Goal: Task Accomplishment & Management: Manage account settings

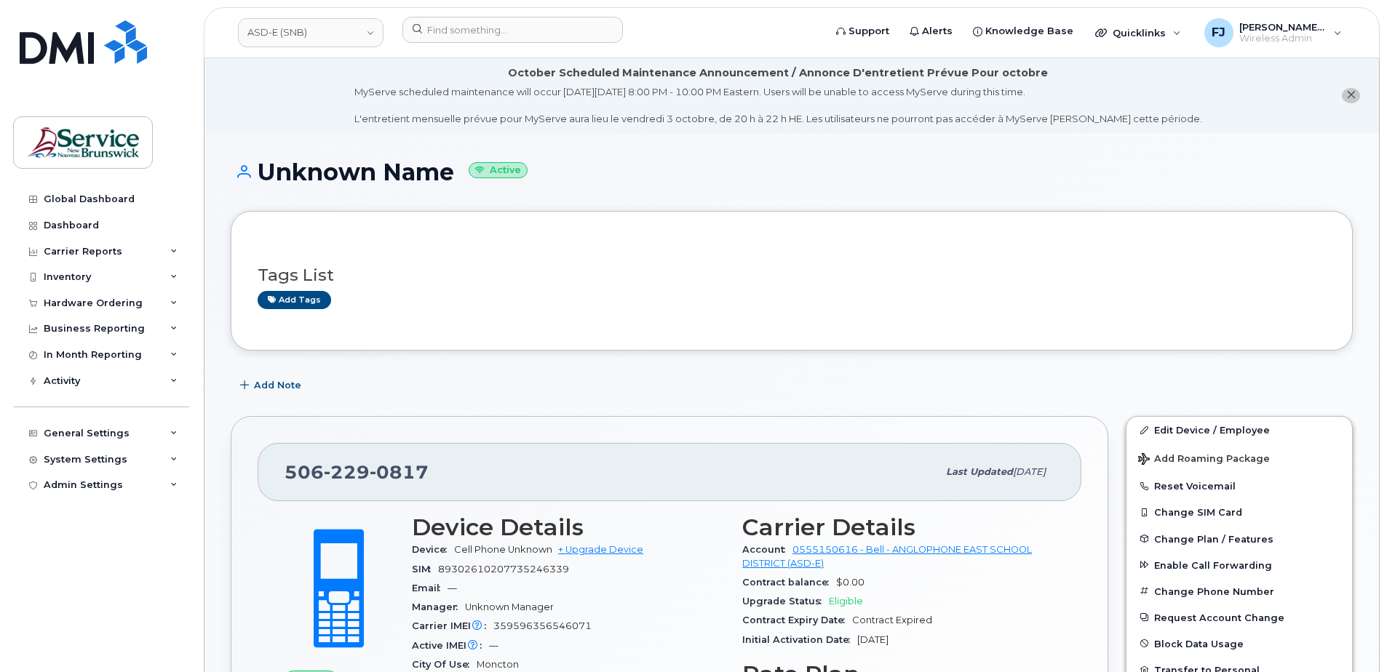
scroll to position [1091, 0]
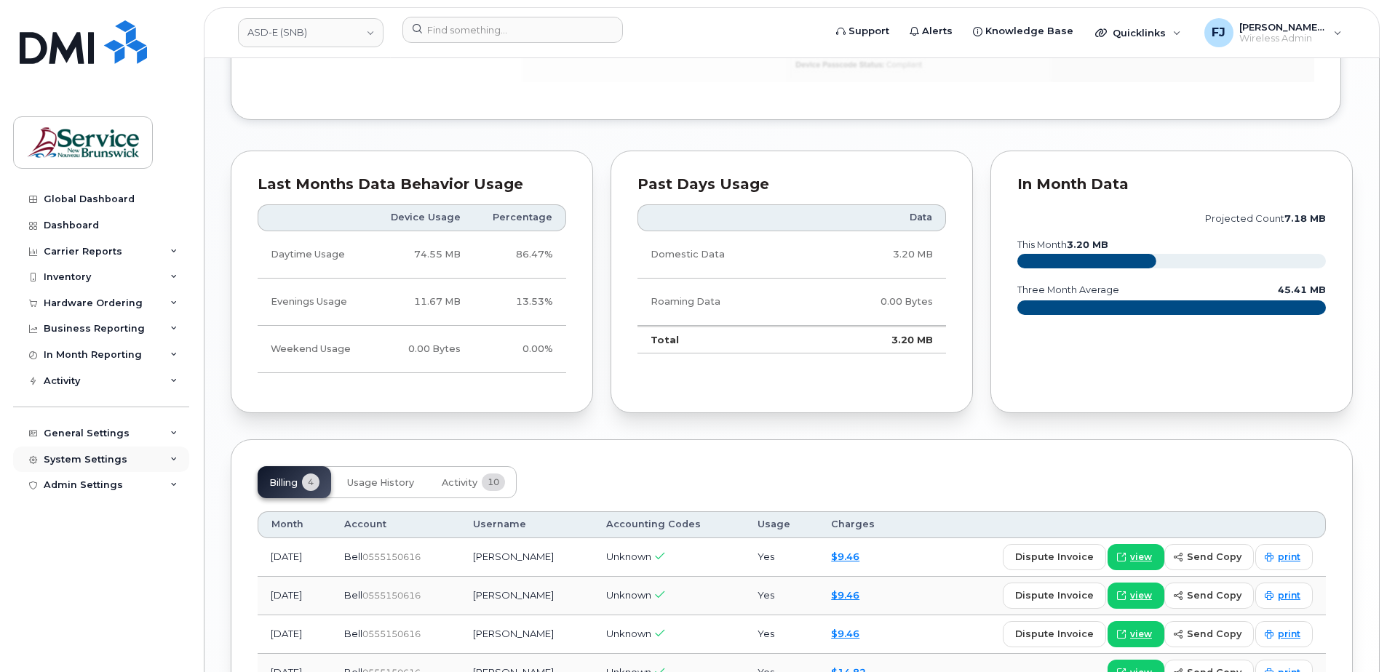
click at [164, 458] on div "System Settings" at bounding box center [101, 460] width 176 height 26
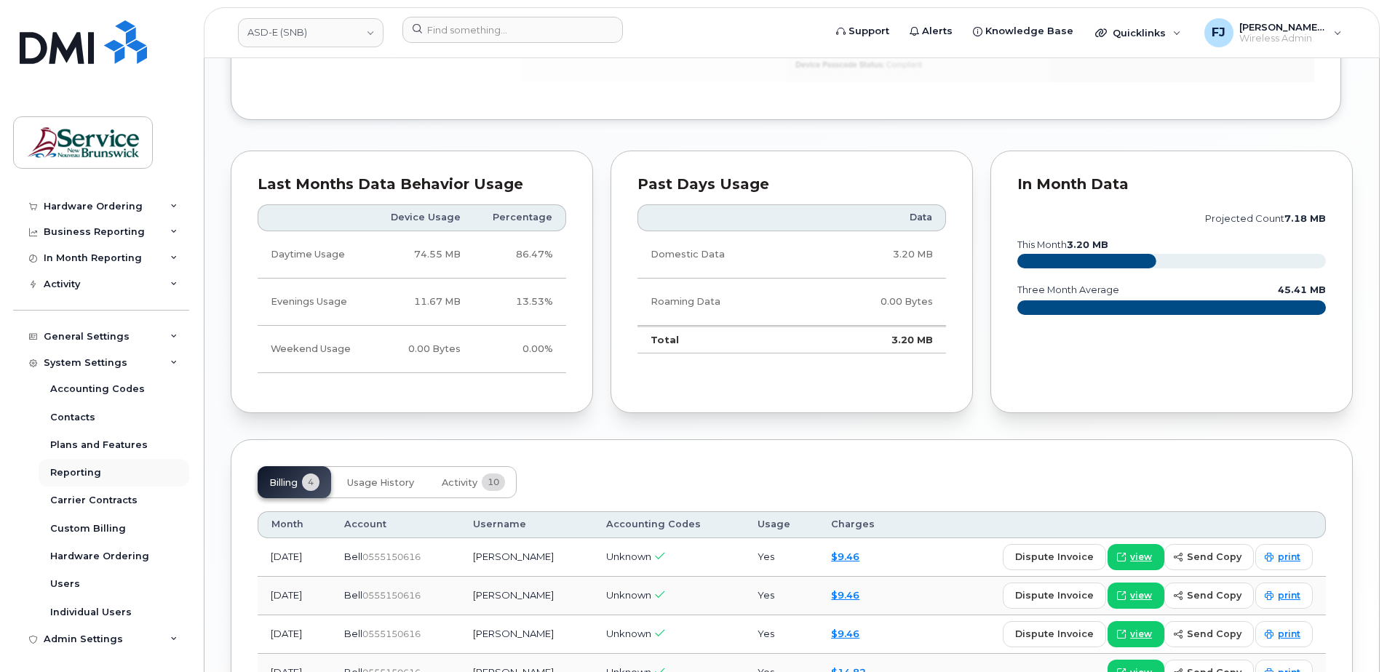
scroll to position [98, 0]
click at [87, 553] on div "Hardware Ordering" at bounding box center [99, 555] width 99 height 13
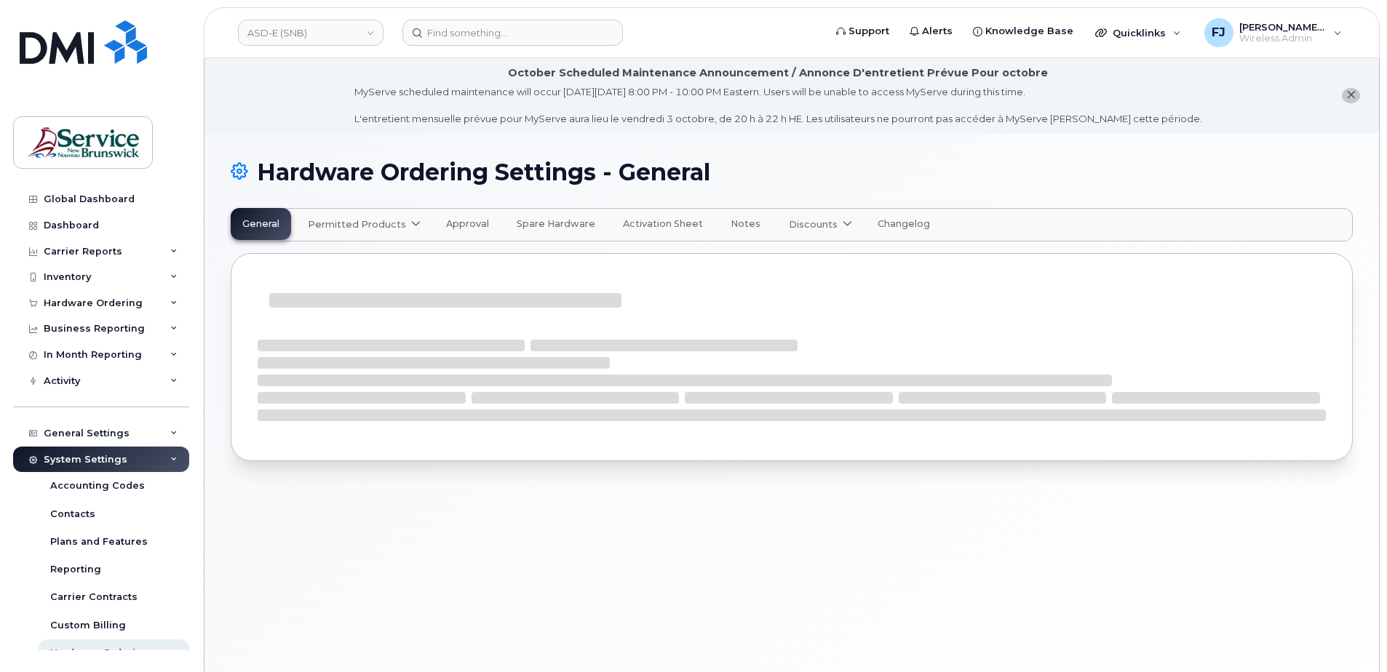
select select "admins"
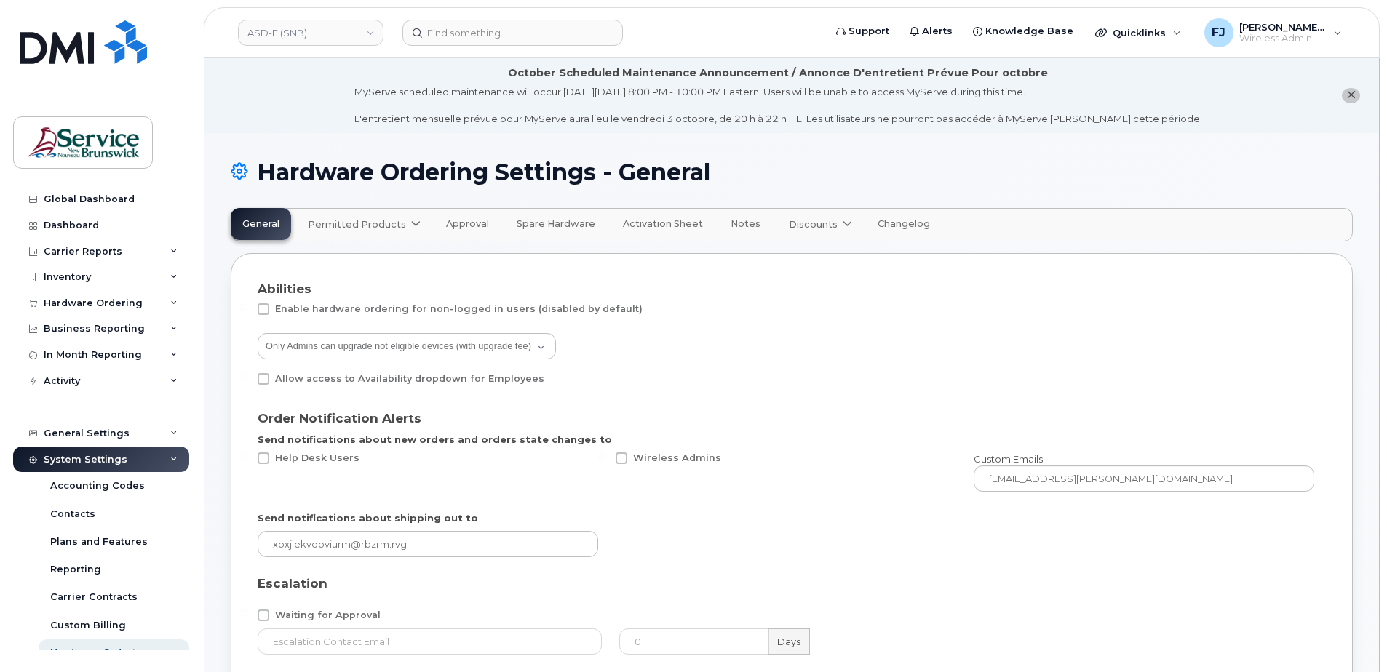
click at [380, 222] on span "Permitted Products" at bounding box center [357, 225] width 98 height 14
click at [322, 263] on span "Bell" at bounding box center [320, 259] width 19 height 15
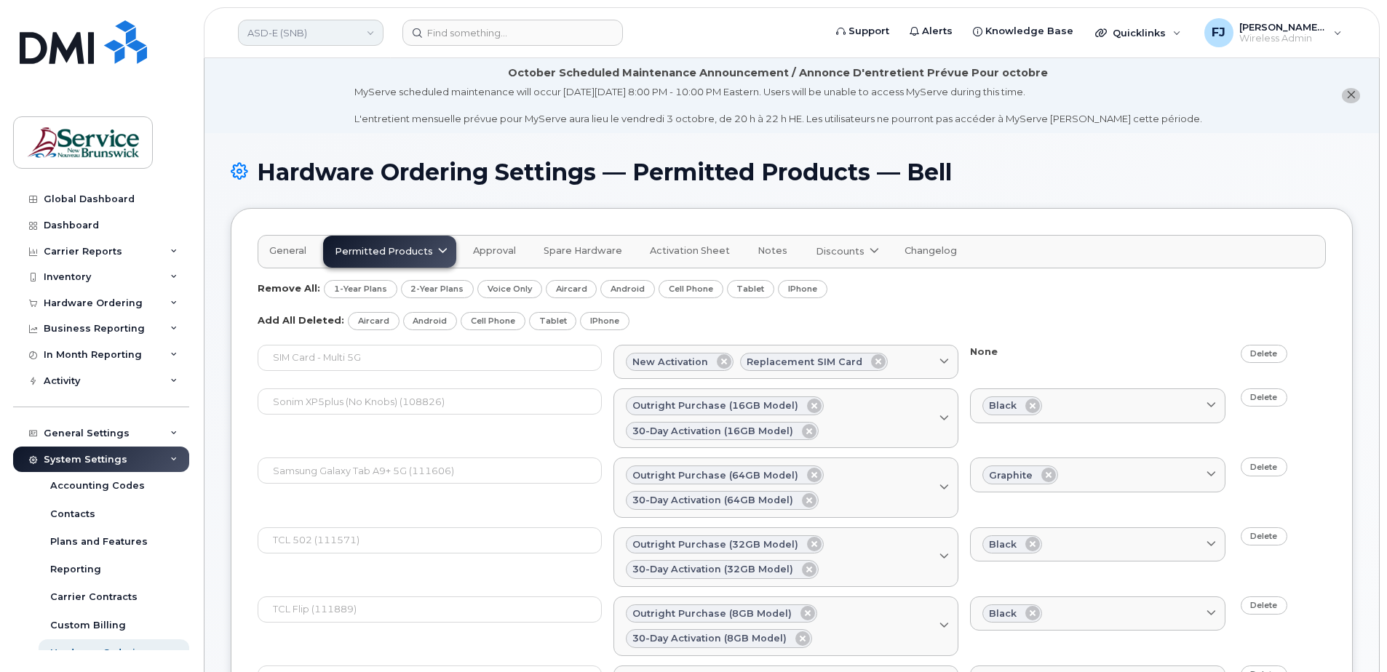
click at [278, 39] on link "ASD-E (SNB)" at bounding box center [310, 33] width 145 height 26
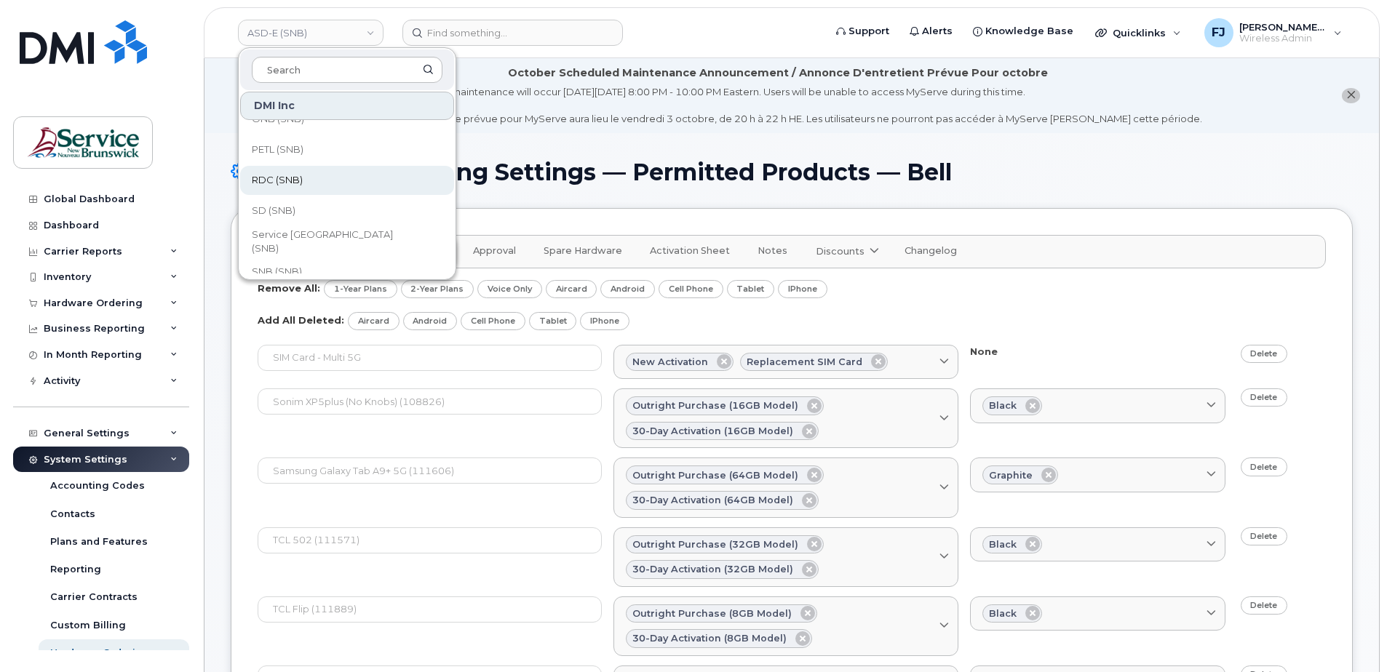
scroll to position [655, 0]
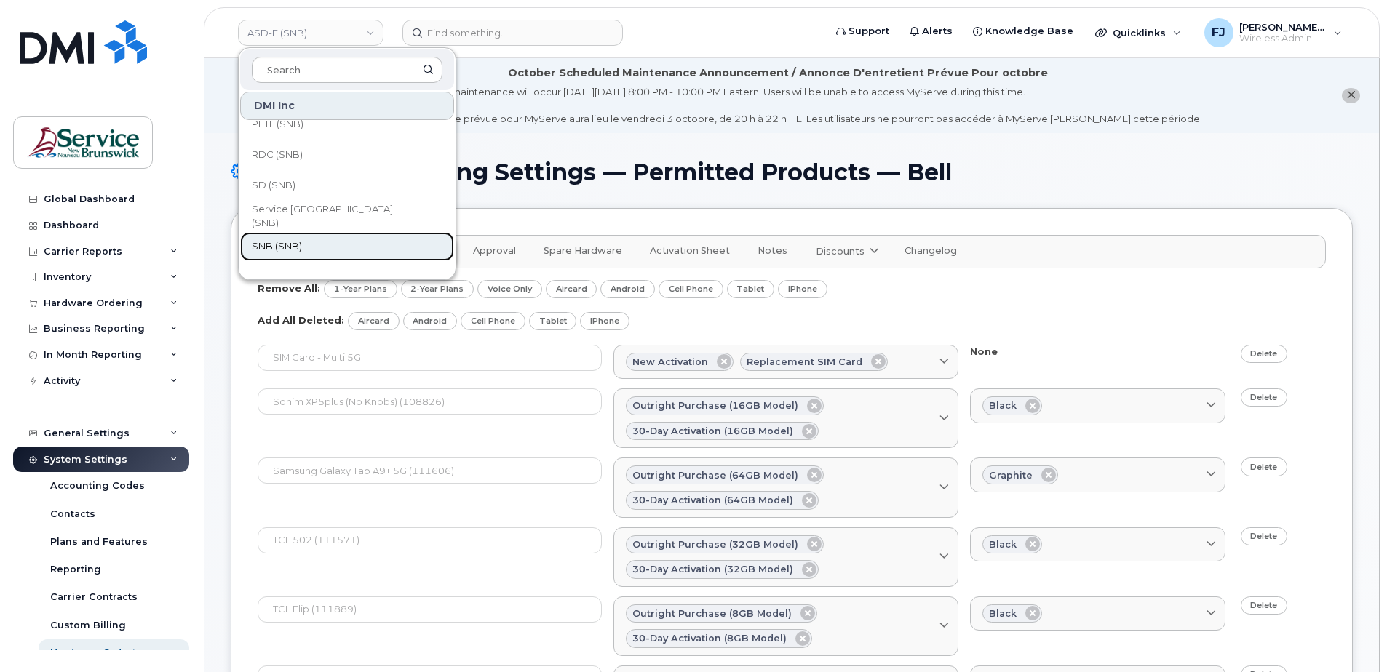
click at [318, 238] on link "SNB (SNB)" at bounding box center [347, 246] width 214 height 29
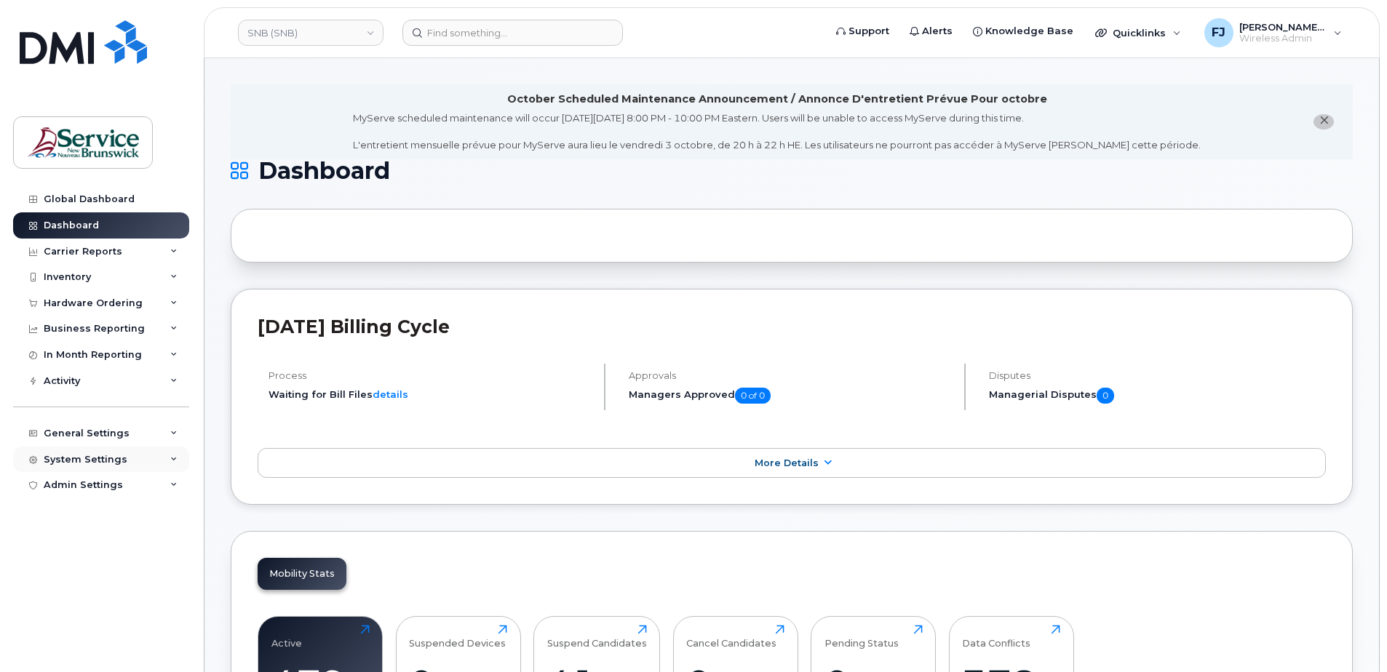
click at [140, 452] on div "System Settings" at bounding box center [101, 460] width 176 height 26
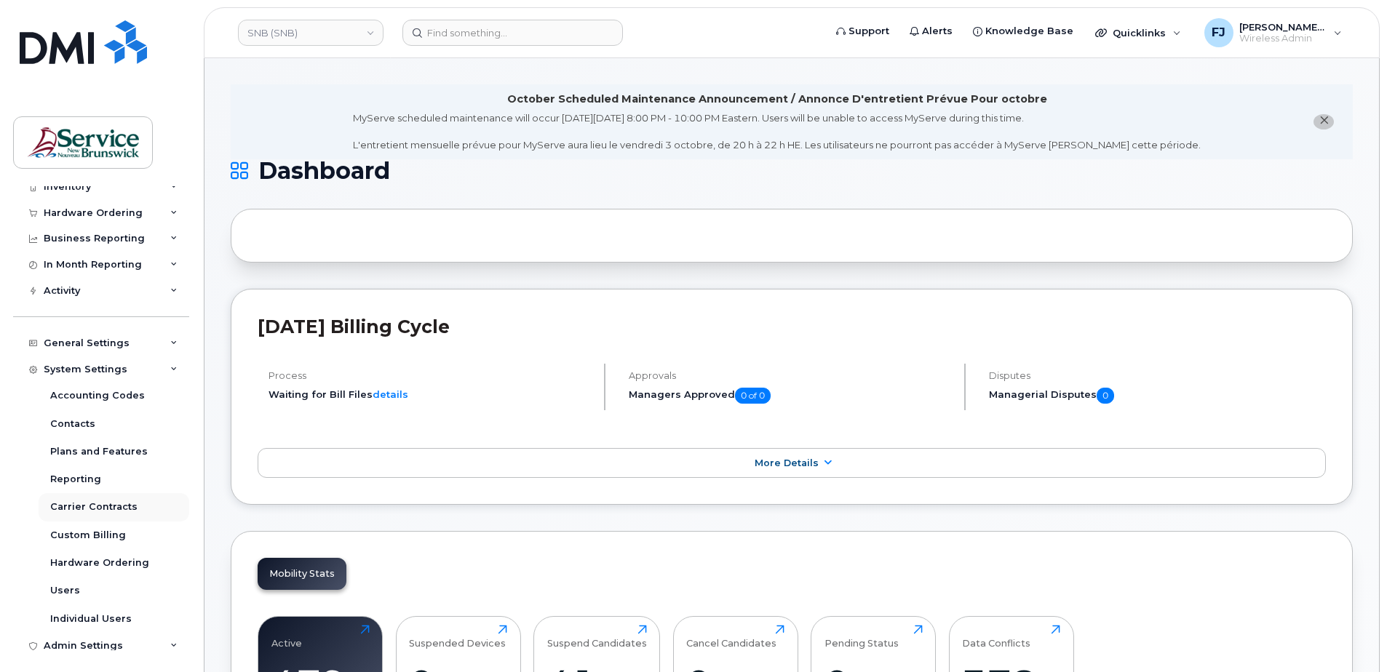
scroll to position [98, 0]
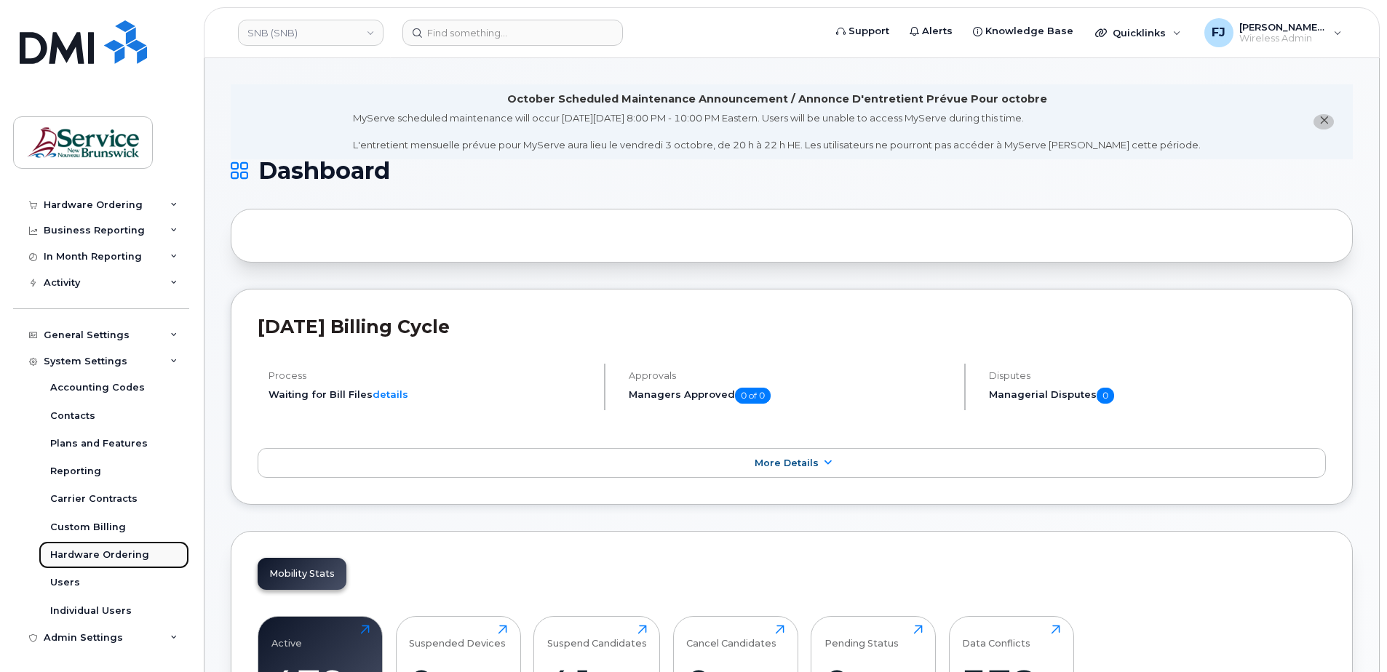
click at [124, 554] on div "Hardware Ordering" at bounding box center [99, 555] width 99 height 13
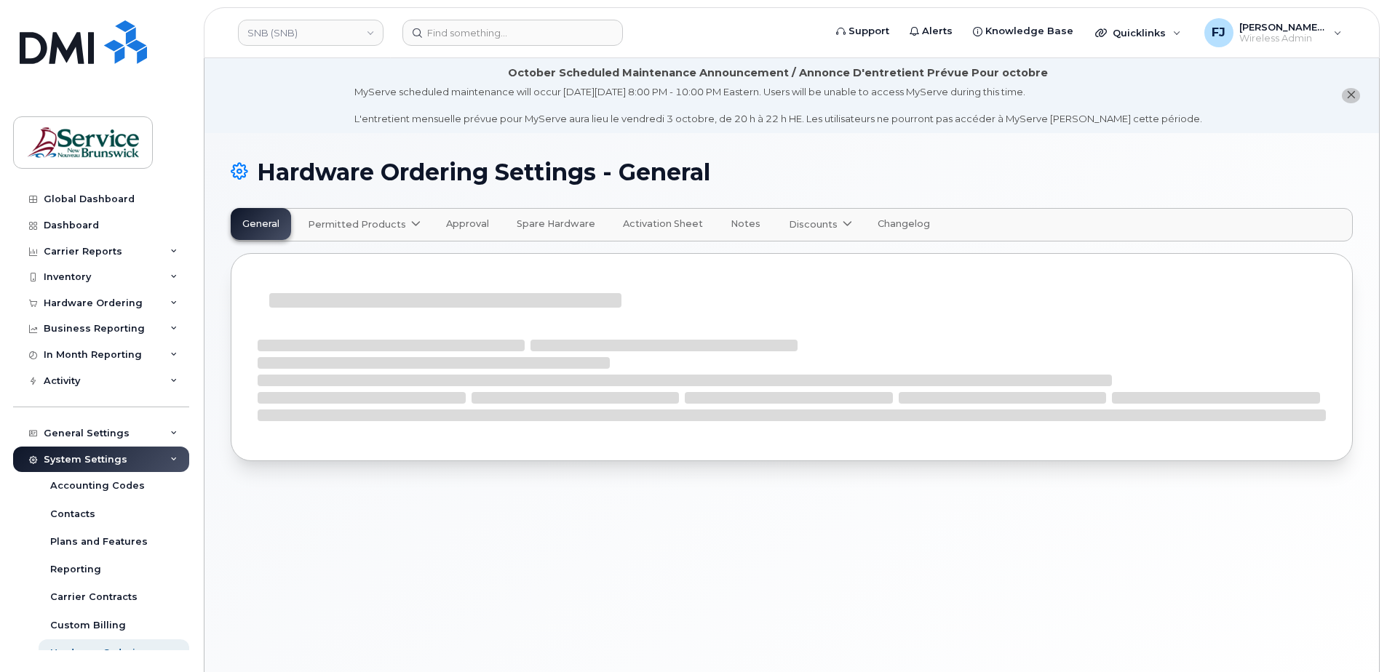
select select "admins"
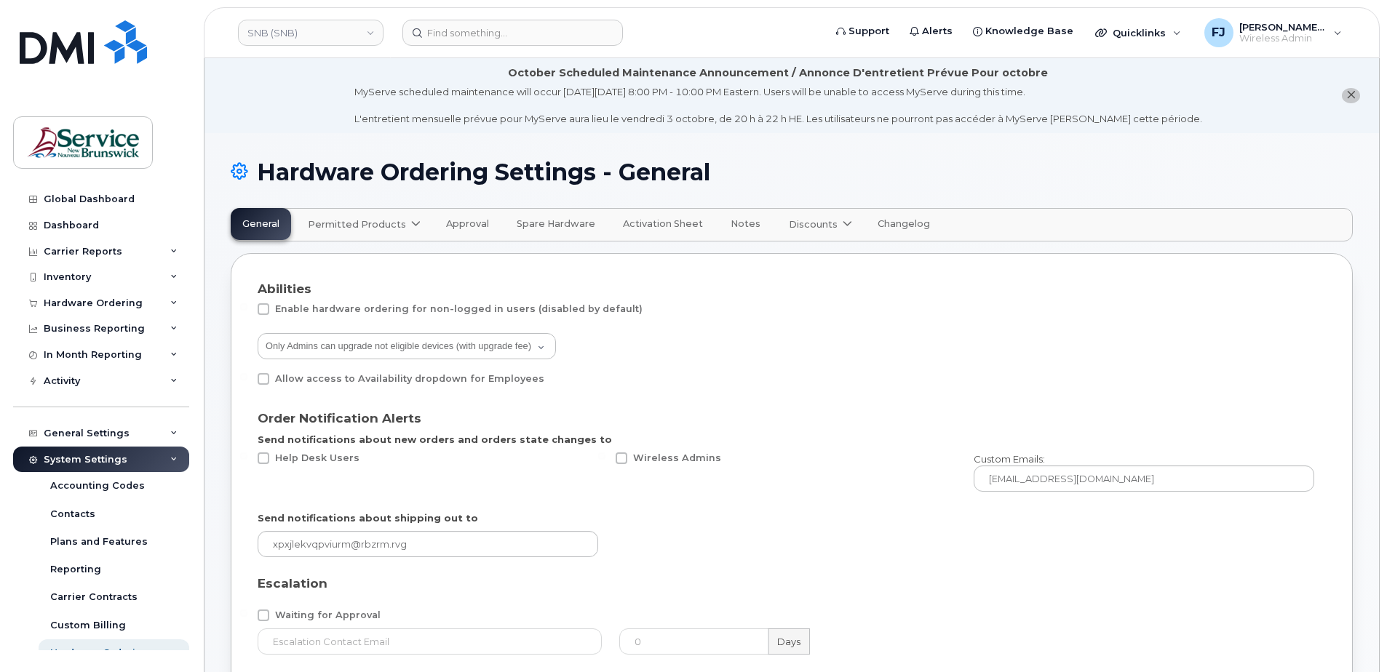
click at [411, 222] on icon at bounding box center [415, 224] width 9 height 9
click at [335, 255] on div "Bell available" at bounding box center [365, 260] width 109 height 17
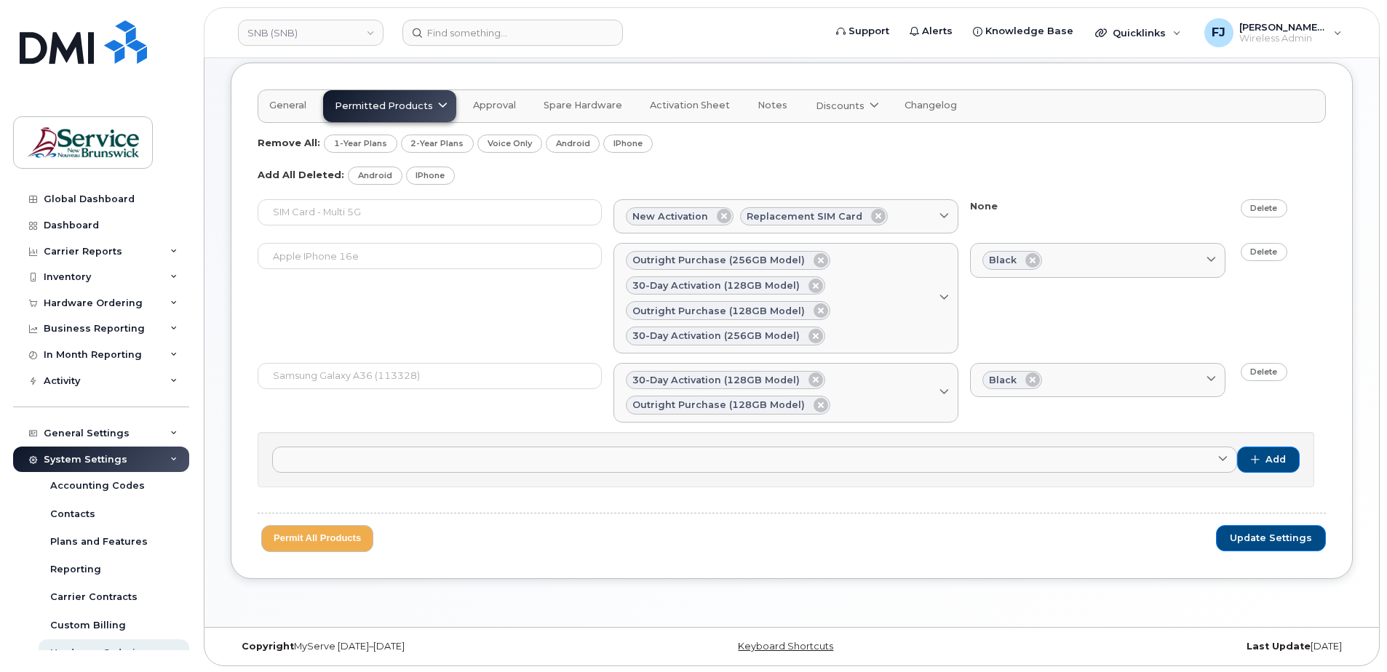
scroll to position [147, 0]
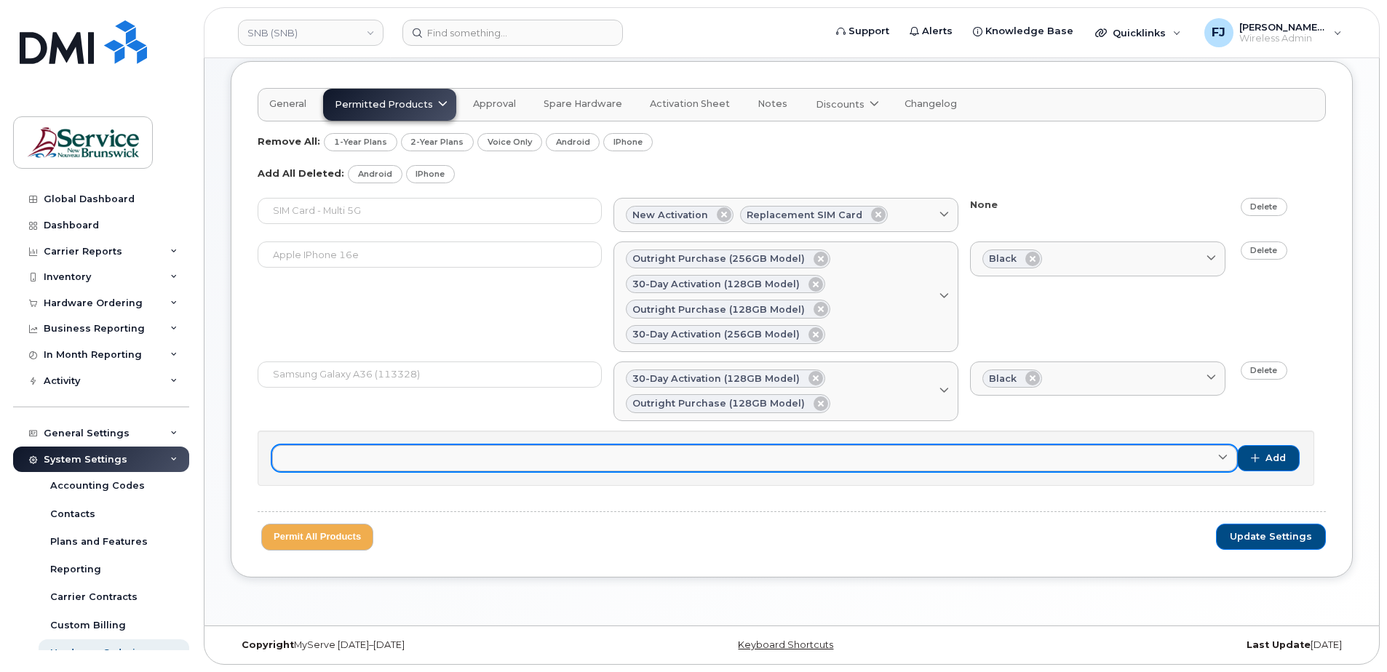
click at [1217, 459] on span at bounding box center [1223, 458] width 14 height 14
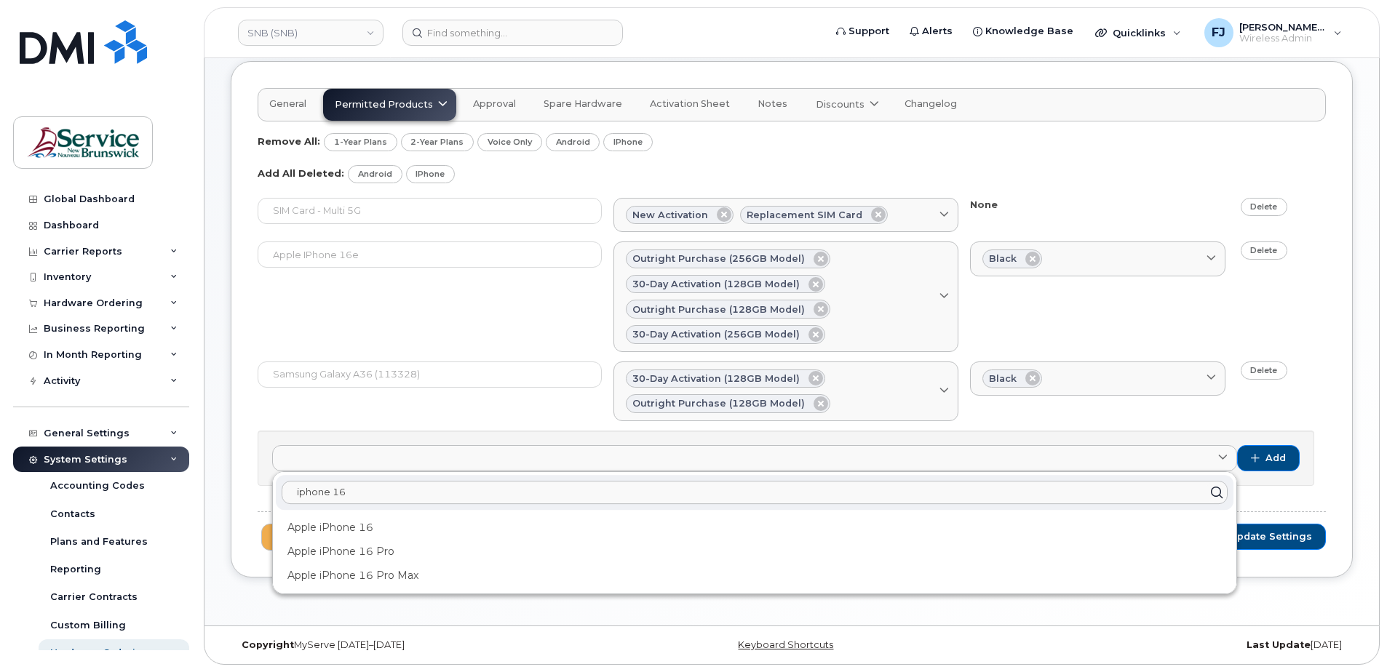
type input "iphone 16"
click at [378, 319] on div "Apple iPhone 16e Outright purchase (256GB model) 30-day activation (128GB model…" at bounding box center [792, 297] width 1068 height 110
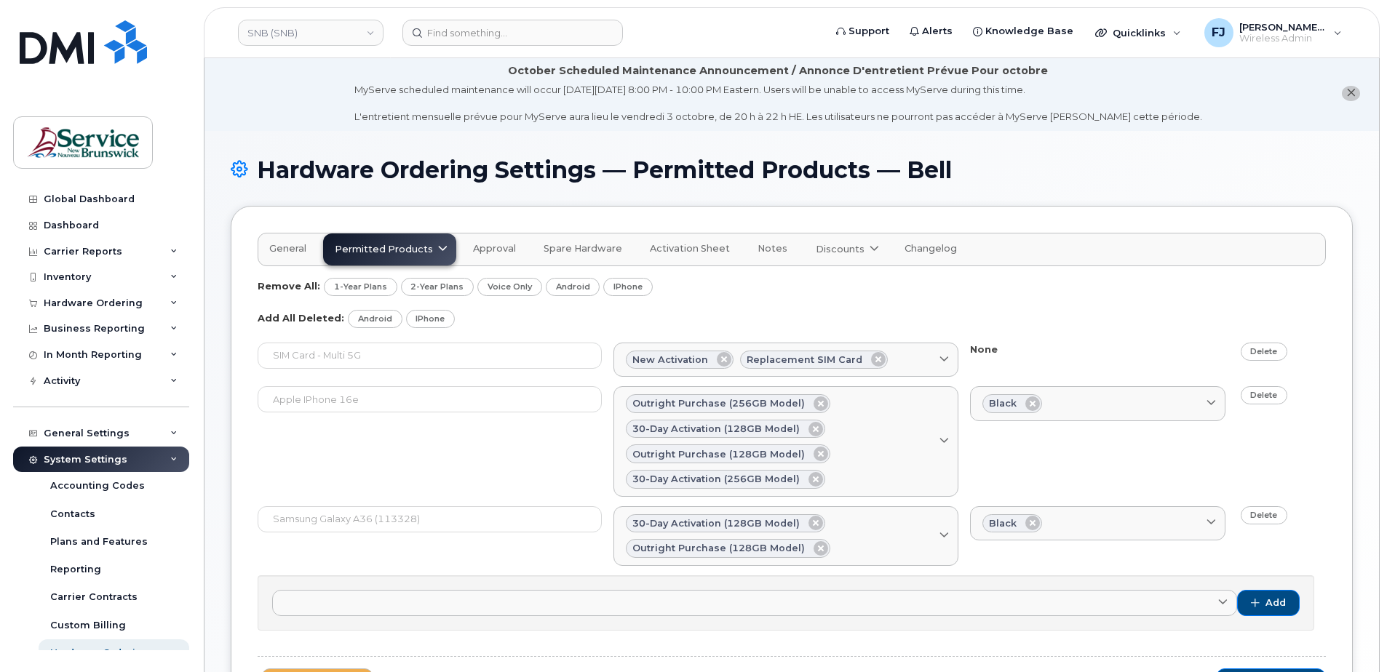
scroll to position [1, 0]
click at [851, 249] on div "Discounts" at bounding box center [846, 250] width 60 height 14
click at [762, 254] on span "Notes" at bounding box center [772, 250] width 30 height 12
click at [684, 246] on span "Activation Sheet" at bounding box center [690, 250] width 80 height 12
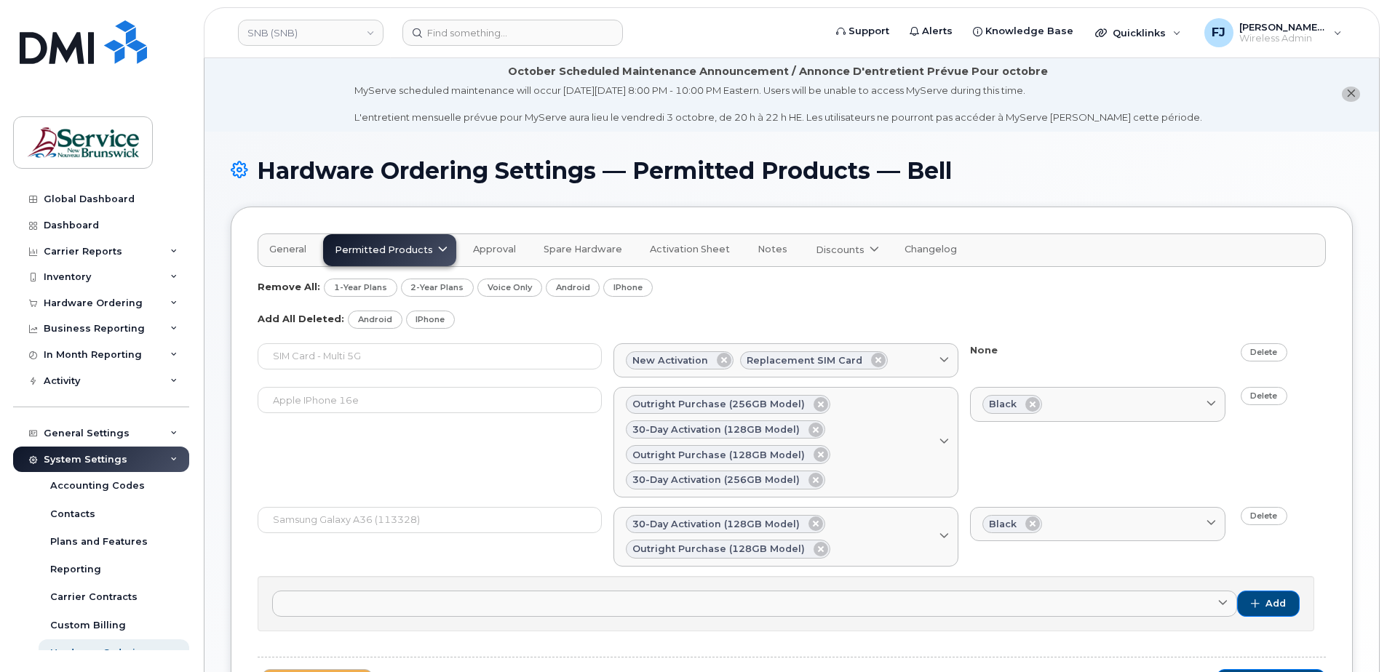
click at [556, 252] on span "Spare Hardware" at bounding box center [582, 250] width 79 height 12
click at [484, 247] on span "Approval" at bounding box center [494, 250] width 43 height 12
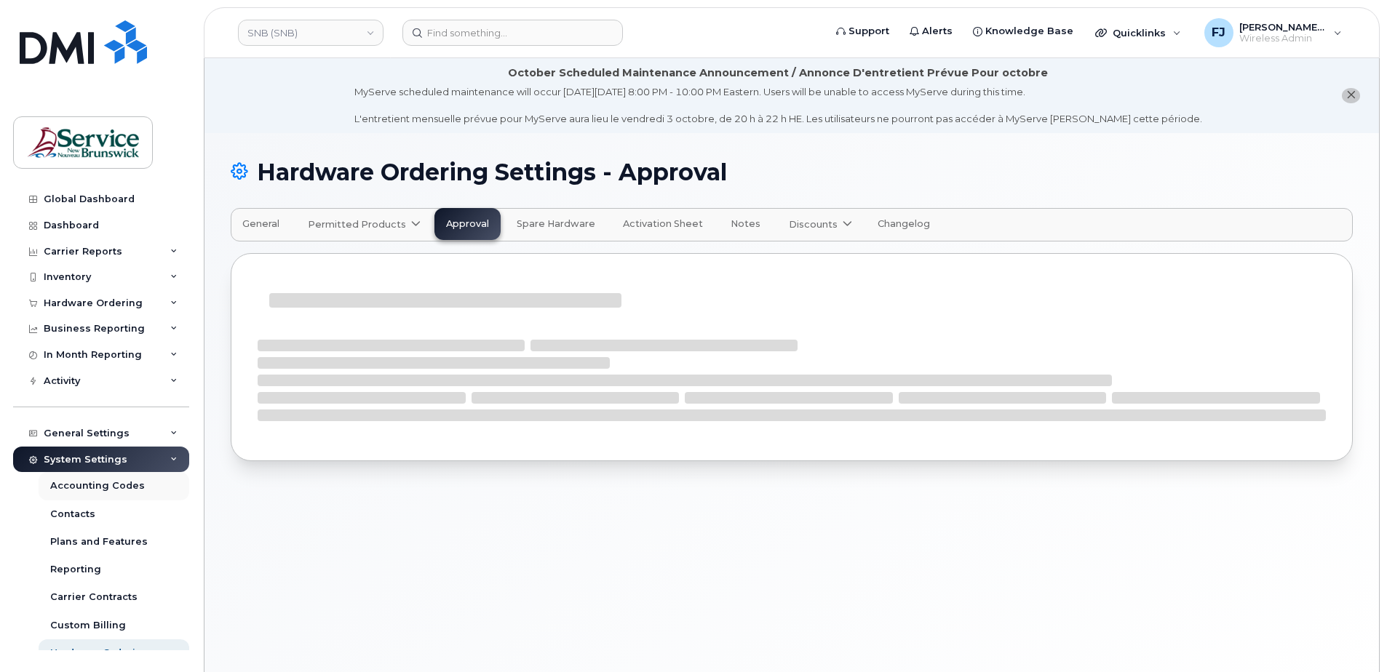
select select "suggested"
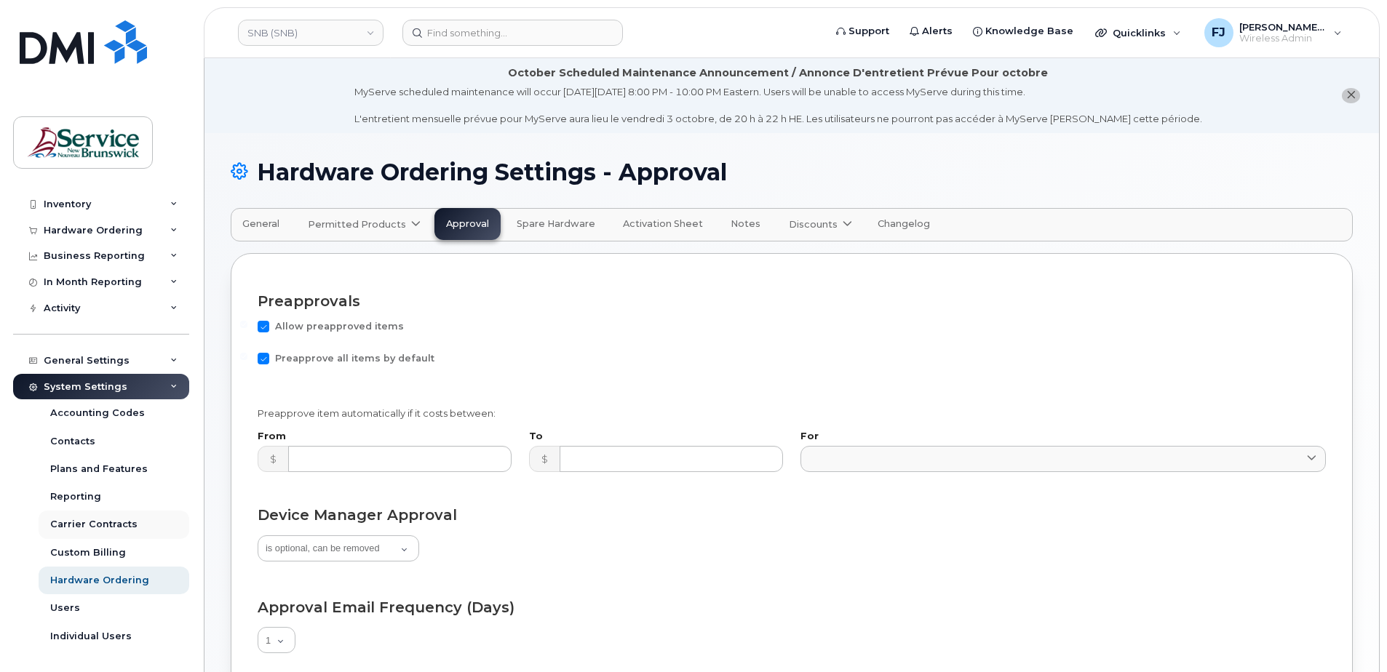
scroll to position [98, 0]
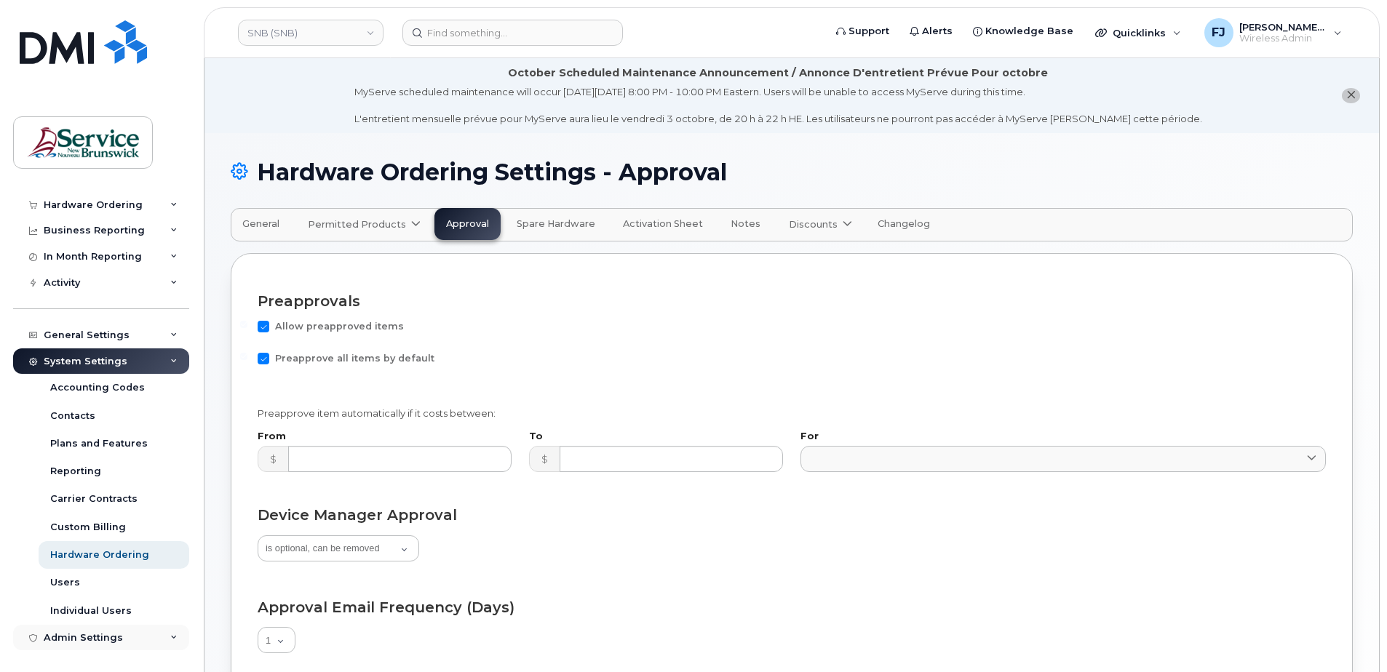
click at [121, 639] on div "Admin Settings" at bounding box center [101, 638] width 176 height 26
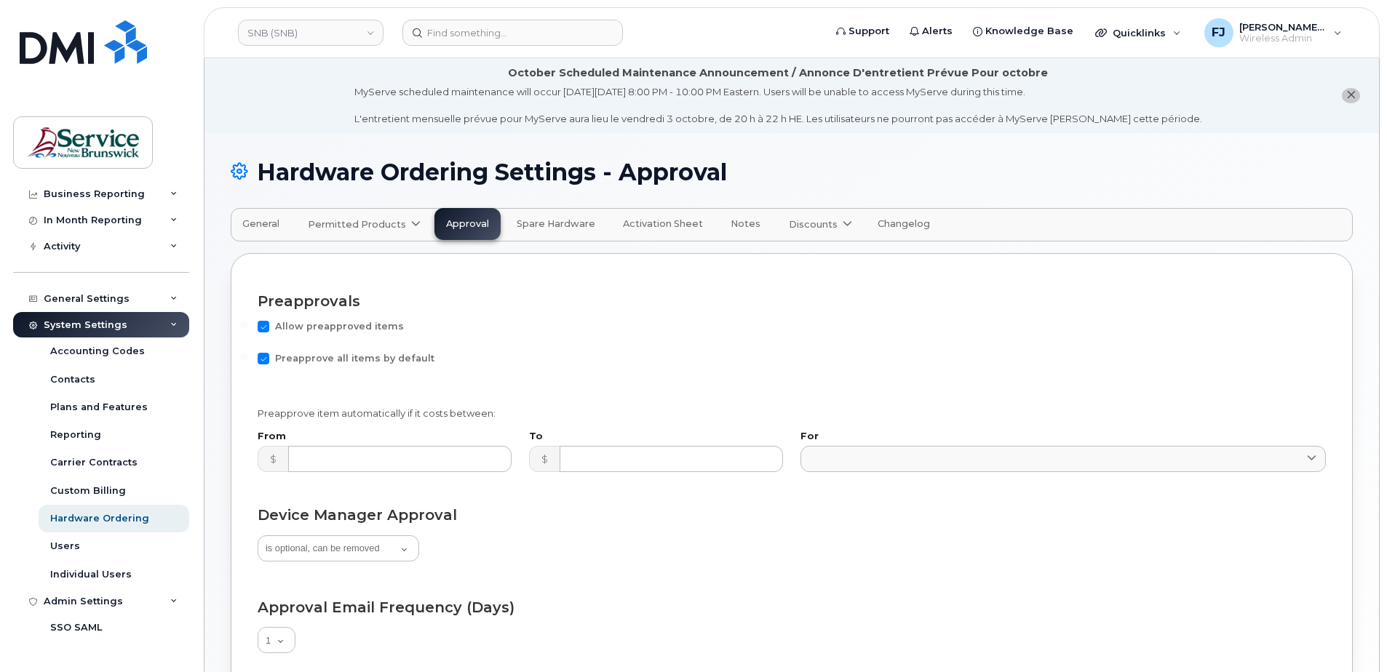
scroll to position [109, 0]
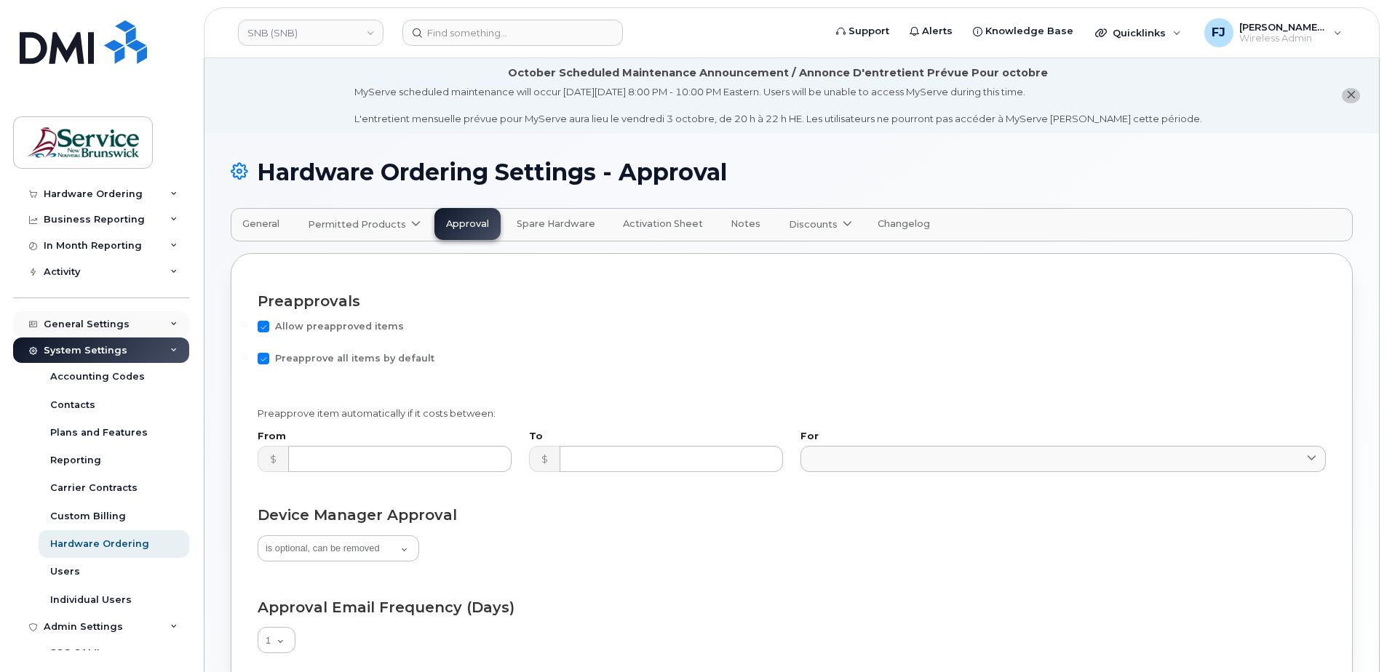
click at [100, 316] on div "General Settings" at bounding box center [101, 324] width 176 height 26
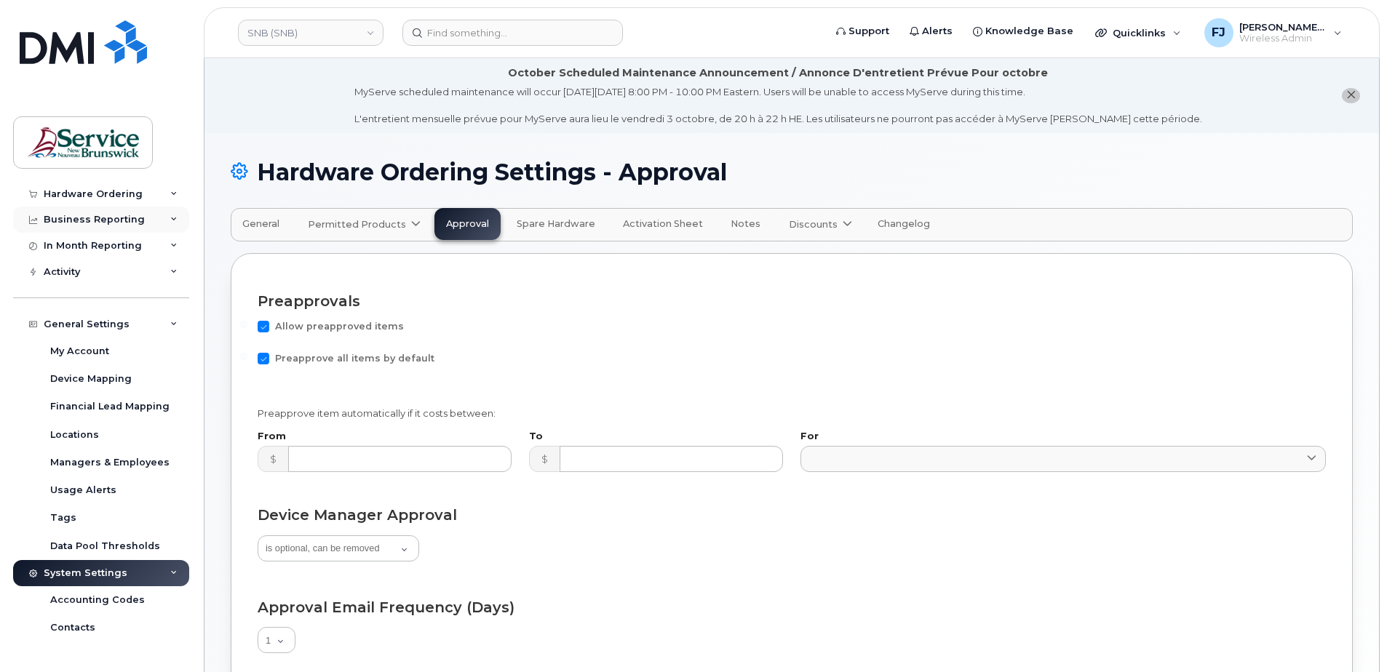
click at [114, 222] on div "Business Reporting" at bounding box center [94, 220] width 101 height 12
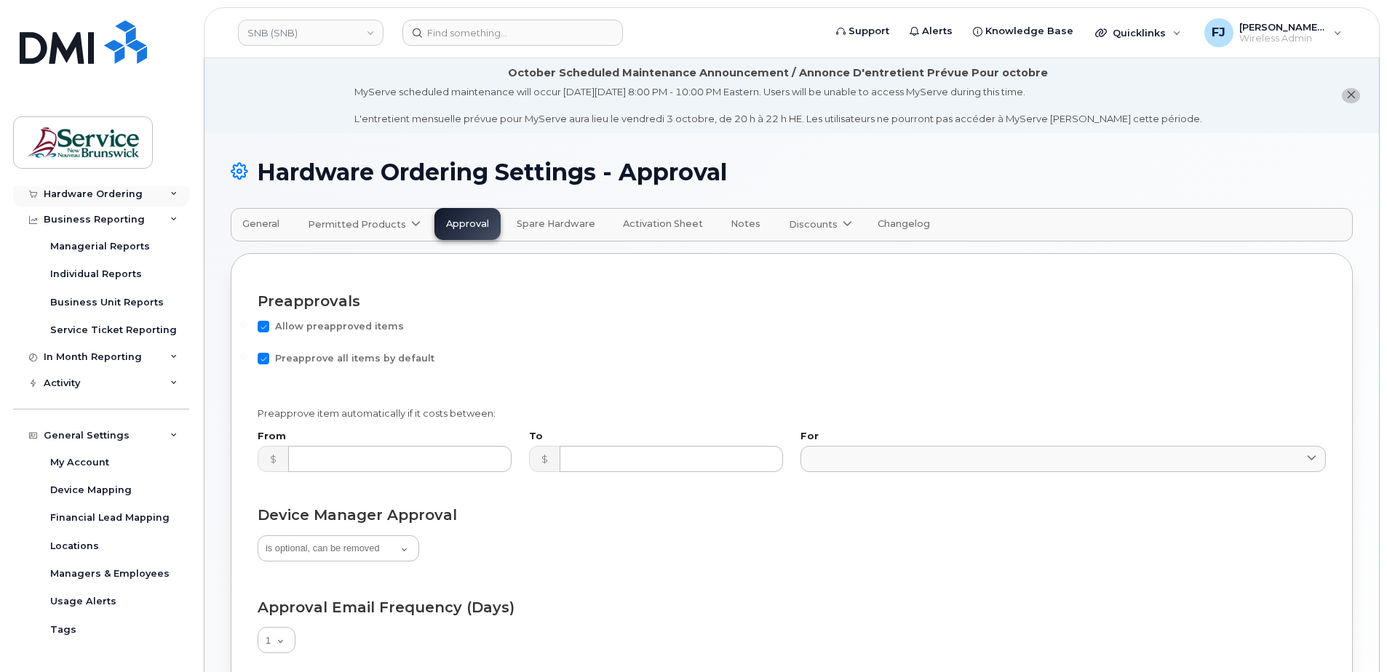
click at [94, 202] on div "Hardware Ordering" at bounding box center [101, 194] width 176 height 26
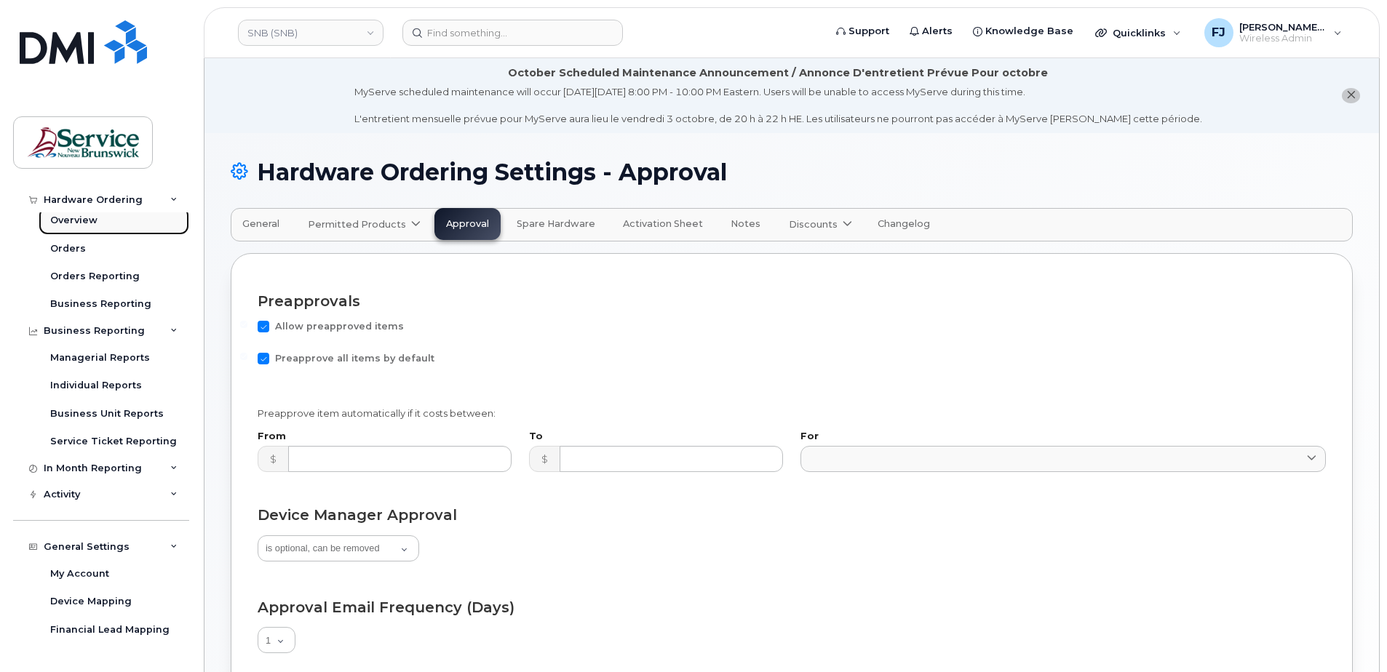
click at [69, 219] on div "Overview" at bounding box center [73, 220] width 47 height 13
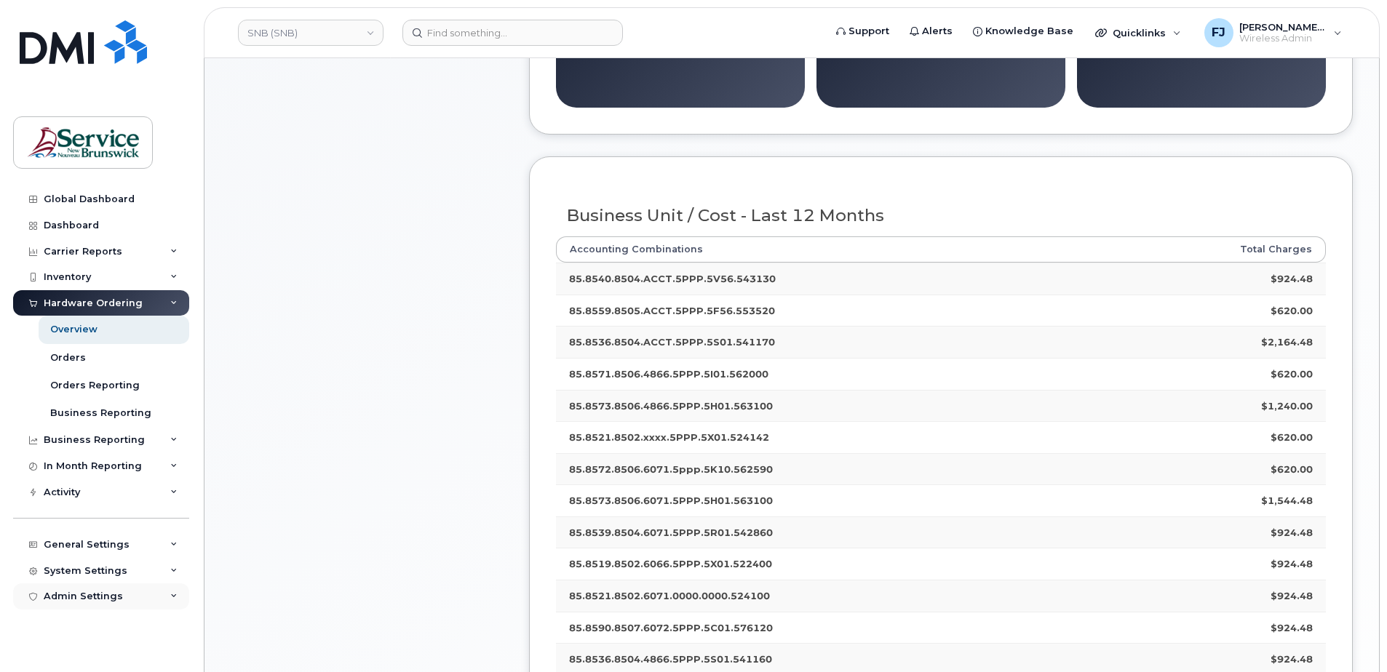
scroll to position [364, 0]
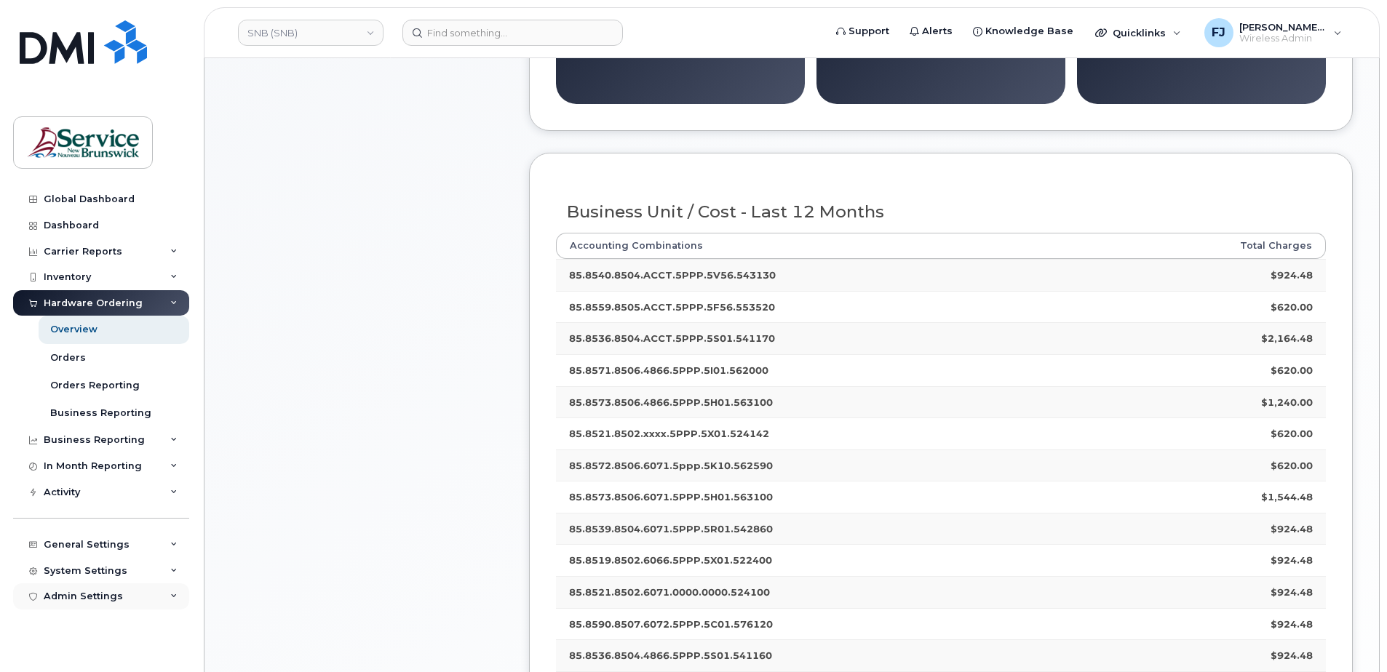
click at [137, 591] on div "Admin Settings" at bounding box center [101, 596] width 176 height 26
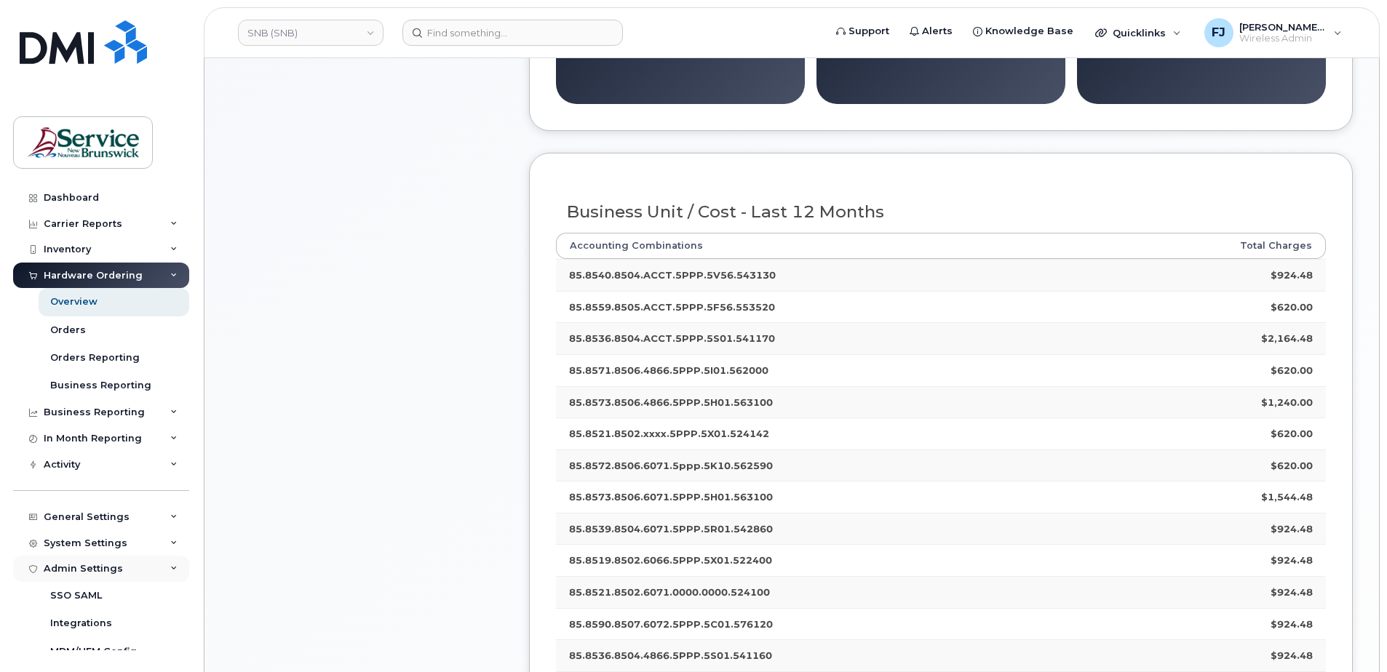
scroll to position [43, 0]
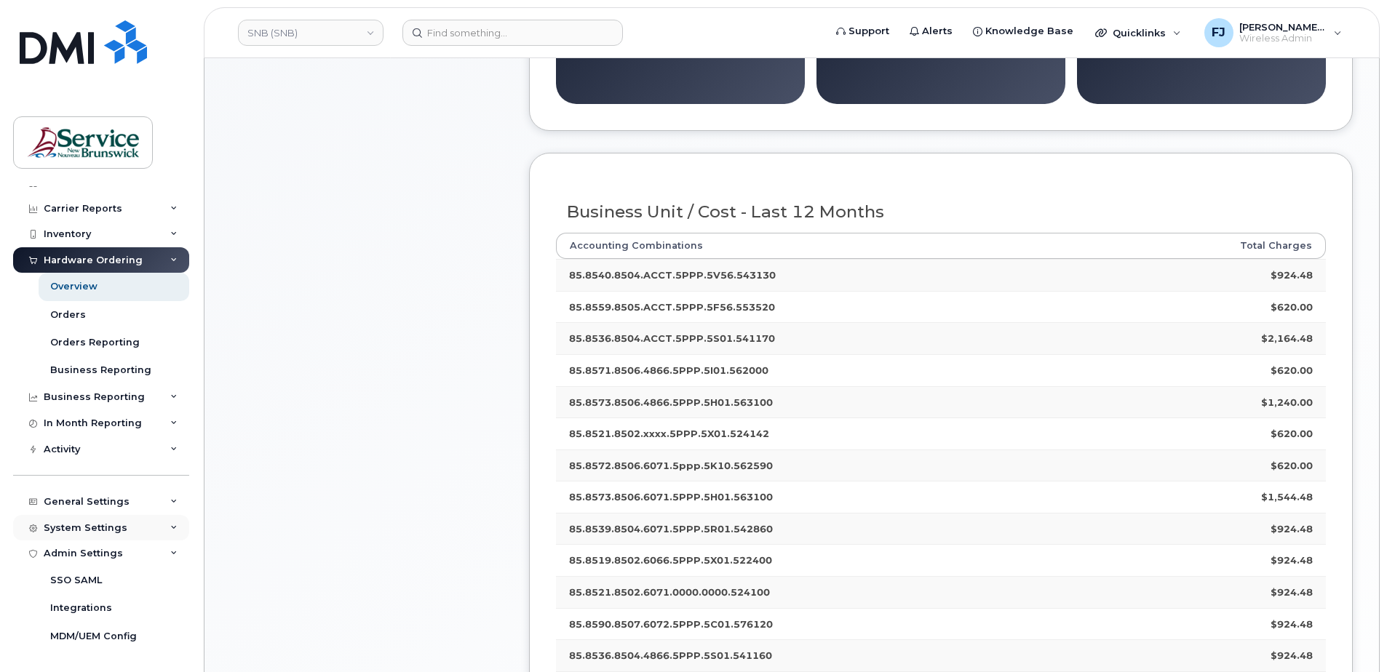
click at [127, 519] on div "System Settings" at bounding box center [101, 528] width 176 height 26
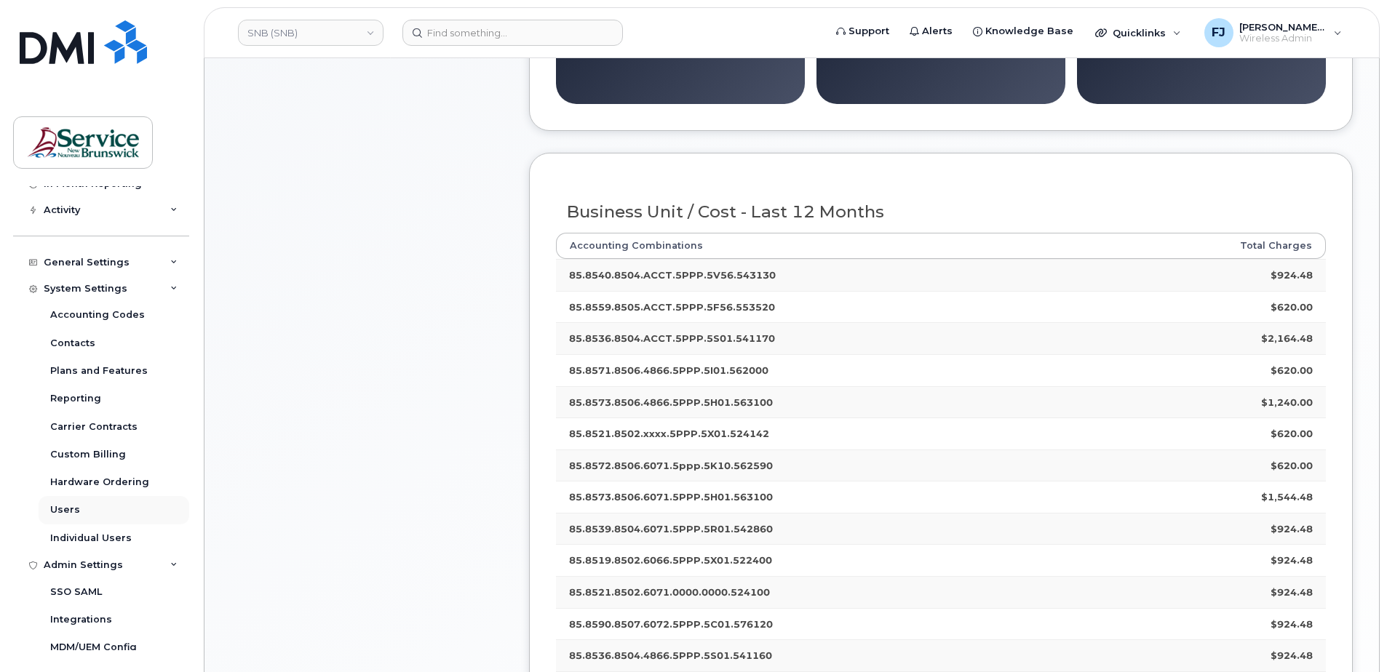
scroll to position [293, 0]
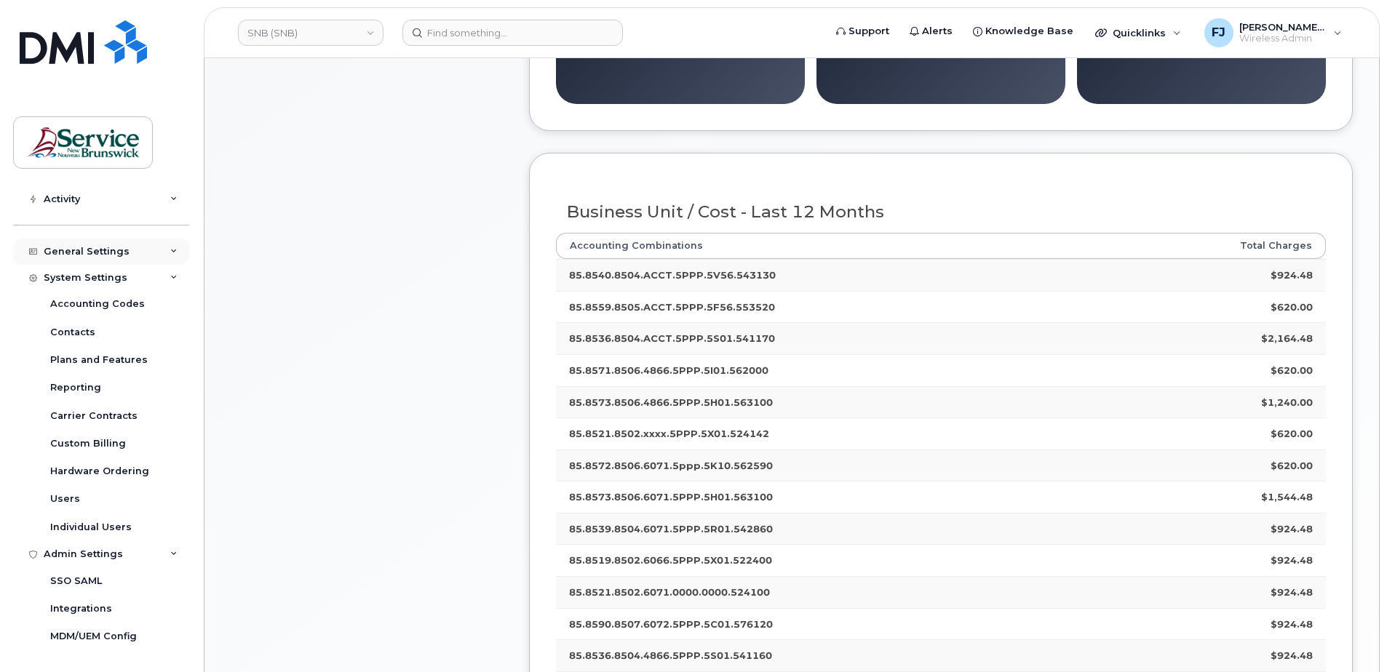
click at [101, 248] on div "General Settings" at bounding box center [87, 252] width 86 height 12
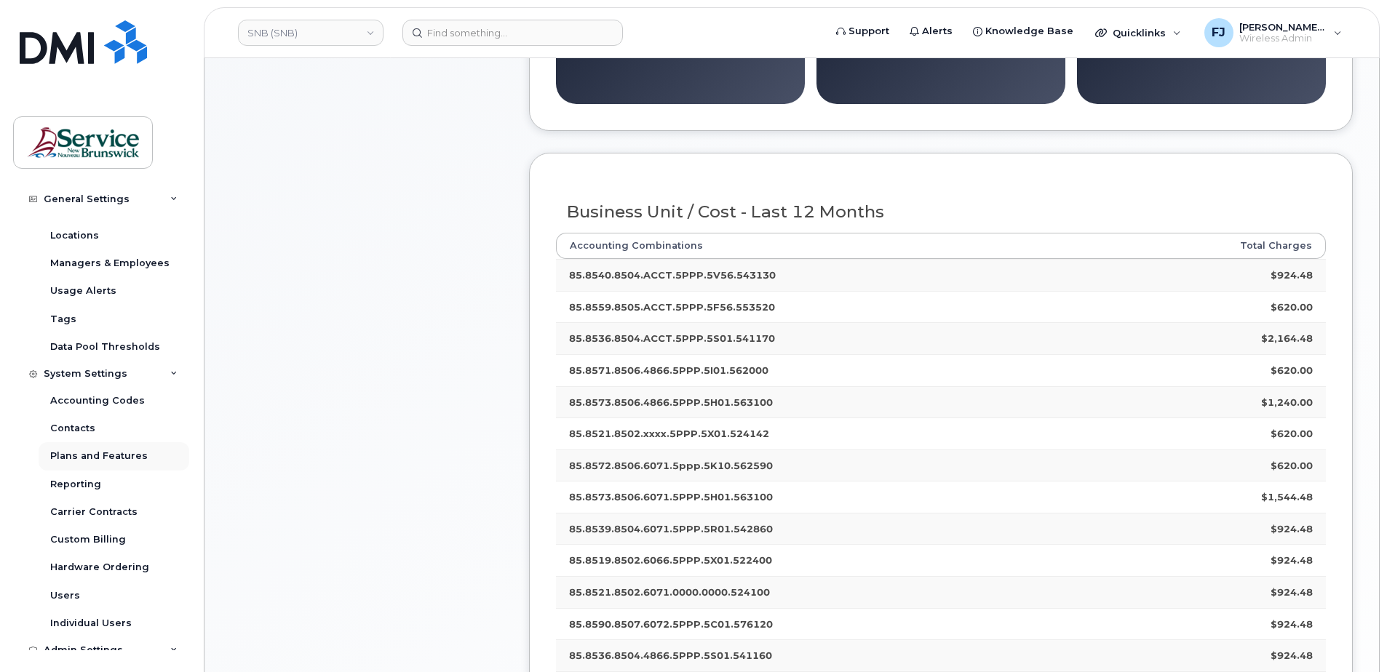
scroll to position [439, 0]
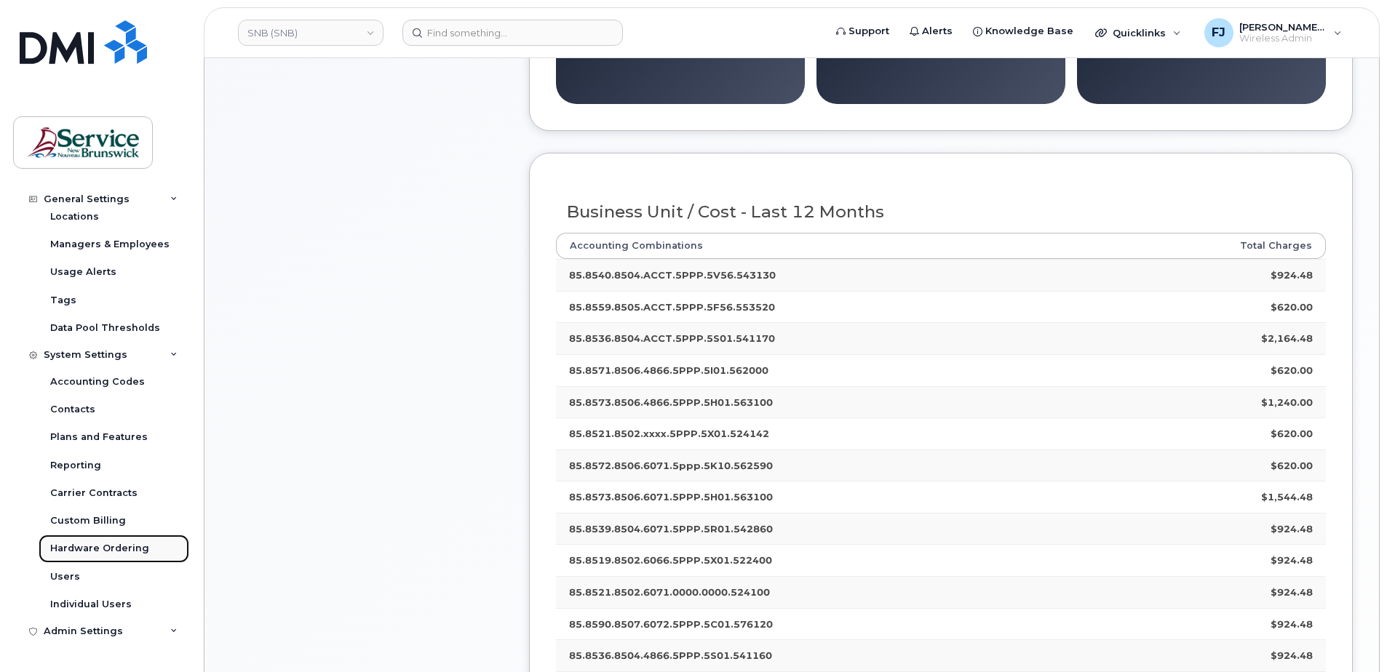
click at [124, 543] on div "Hardware Ordering" at bounding box center [99, 548] width 99 height 13
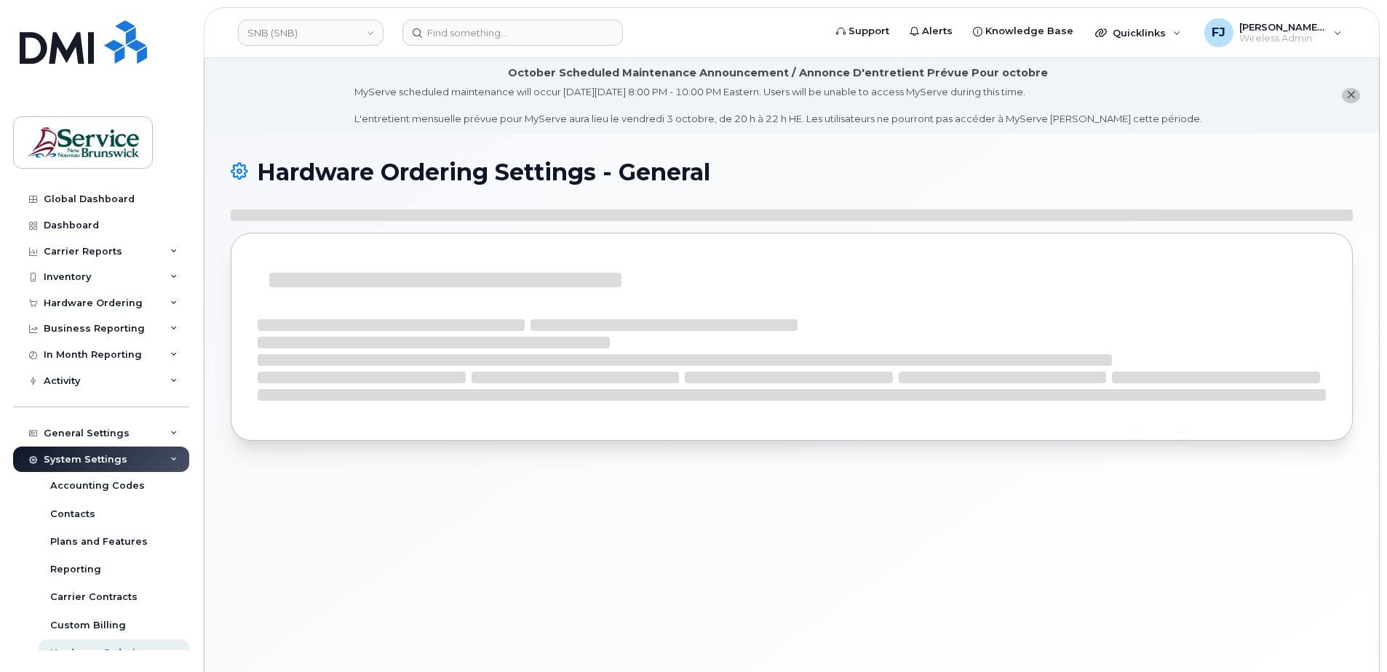
select select "admins"
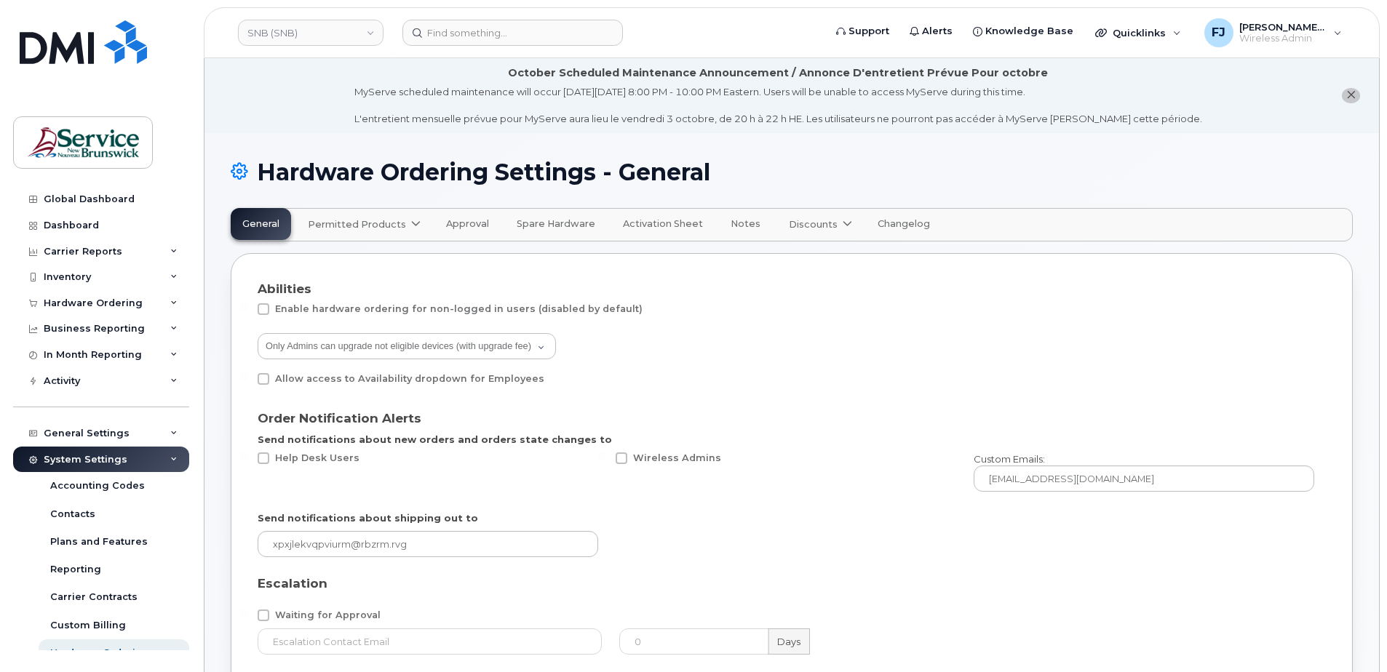
click at [347, 226] on span "Permitted Products" at bounding box center [357, 225] width 98 height 14
click at [351, 263] on div "Bell available" at bounding box center [365, 260] width 109 height 17
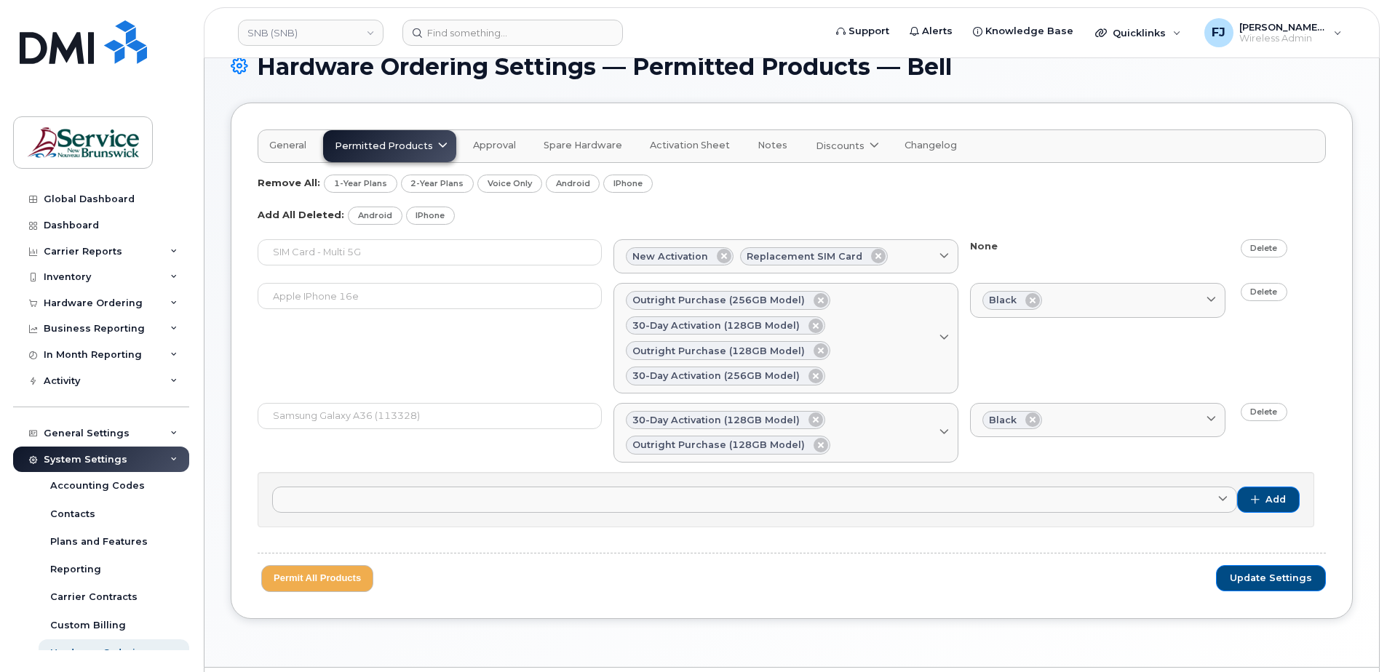
scroll to position [147, 0]
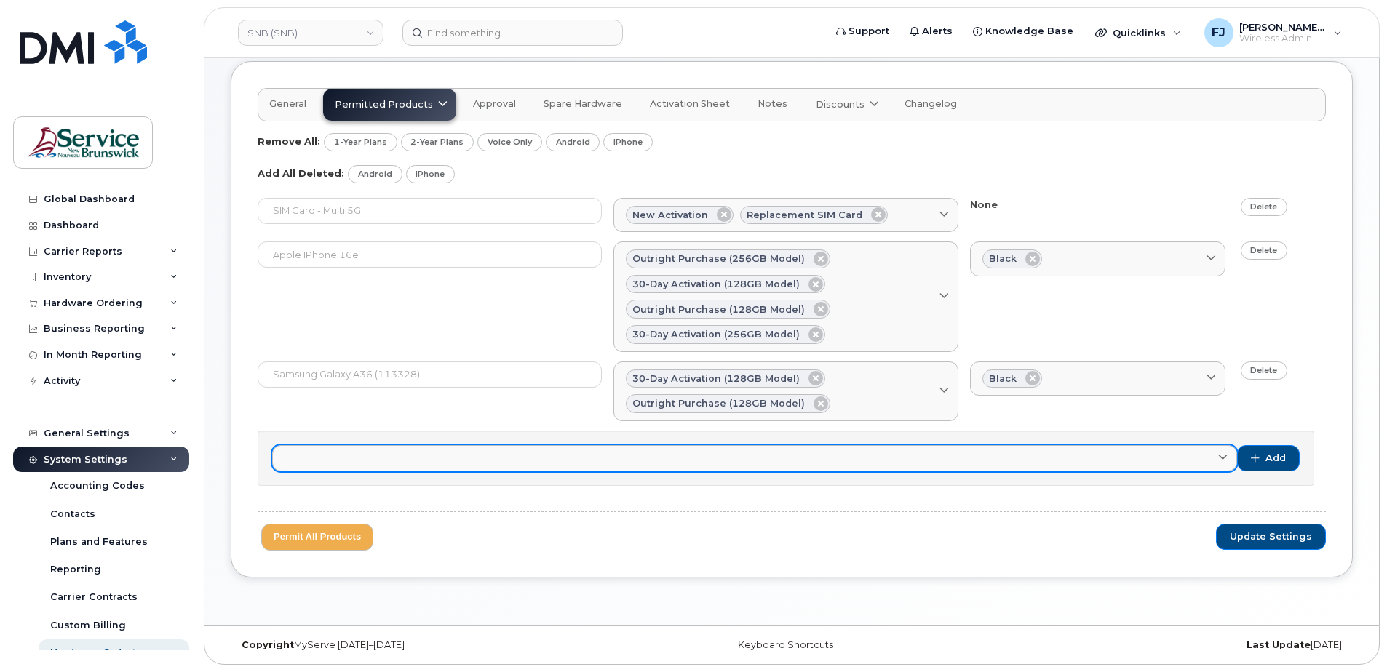
click at [727, 450] on link at bounding box center [754, 458] width 965 height 26
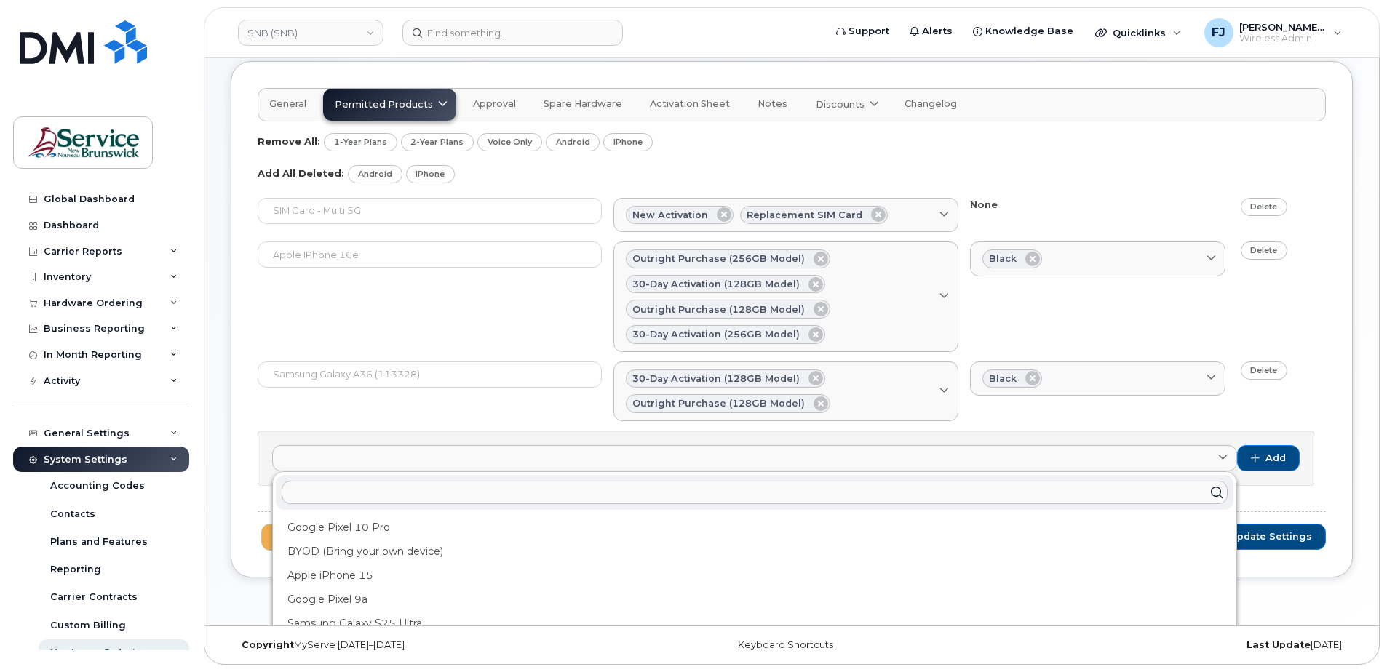
click at [367, 493] on input "text" at bounding box center [755, 492] width 946 height 23
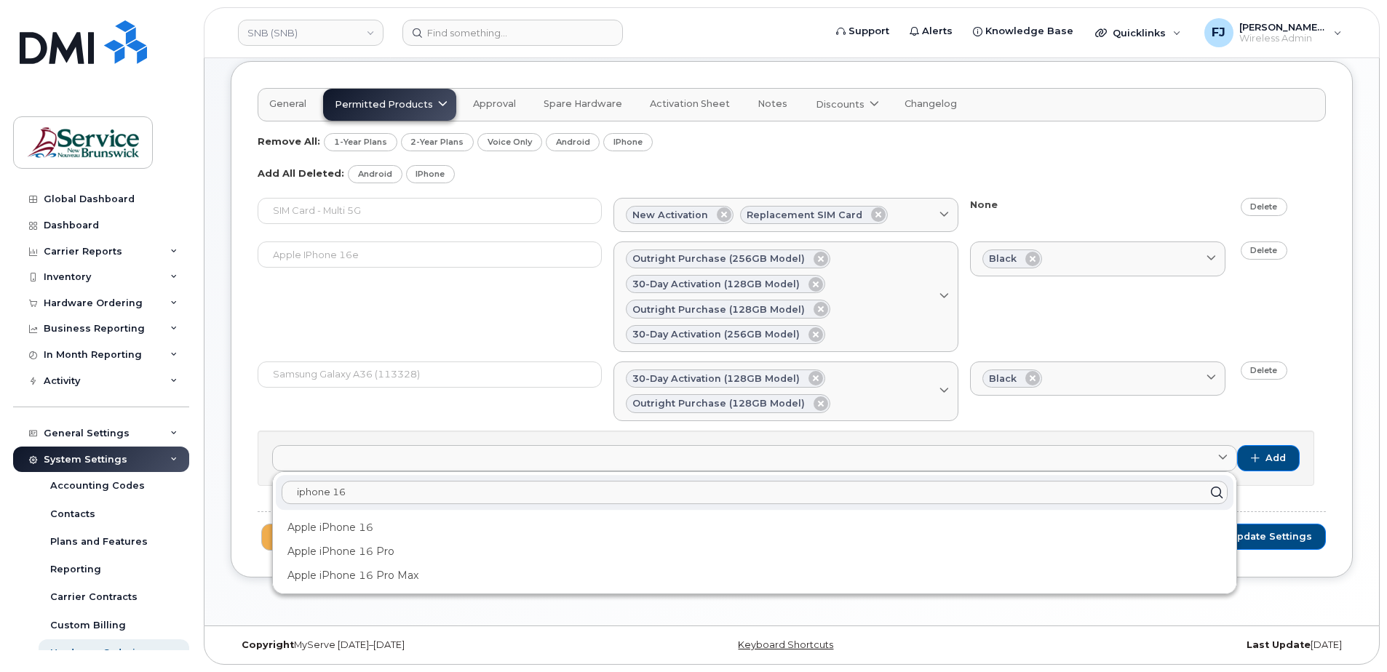
type input "iphone 16"
click at [371, 417] on div "Samsung Galaxy A36 (113328) 30-day activation (128GB model) Outright purchase (…" at bounding box center [792, 392] width 1068 height 60
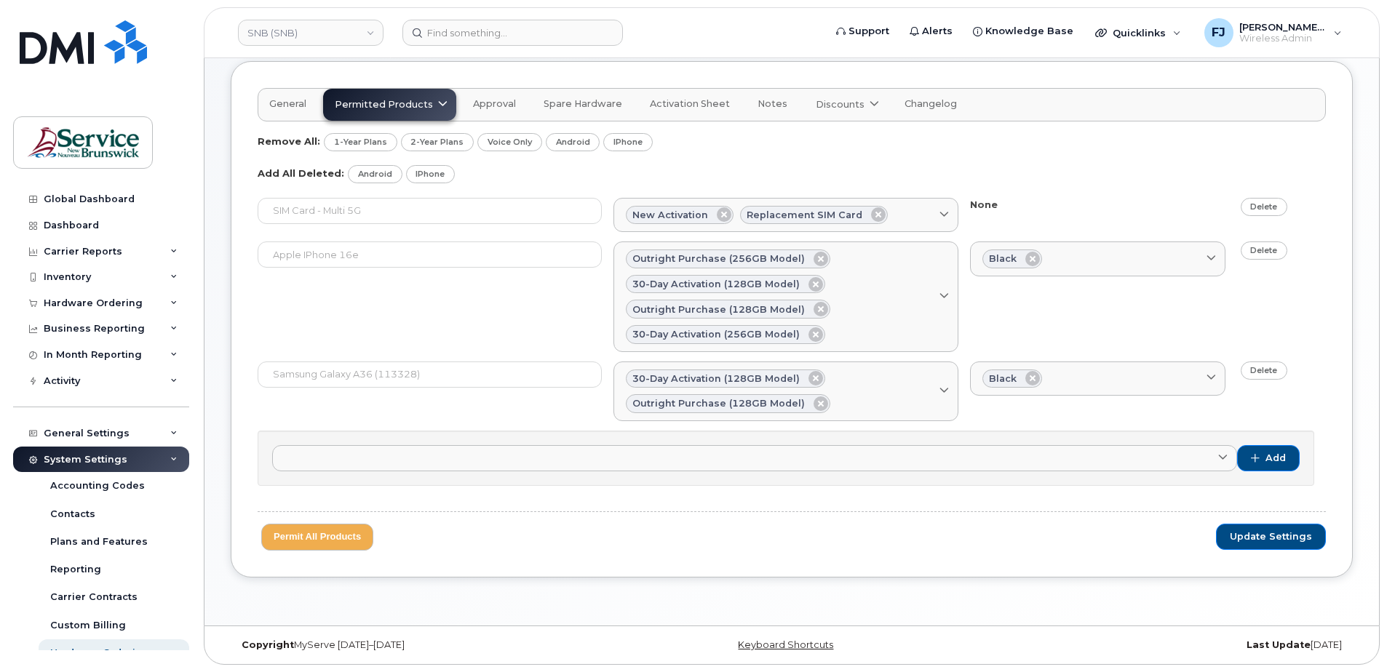
click at [594, 107] on span "Spare Hardware" at bounding box center [582, 104] width 79 height 12
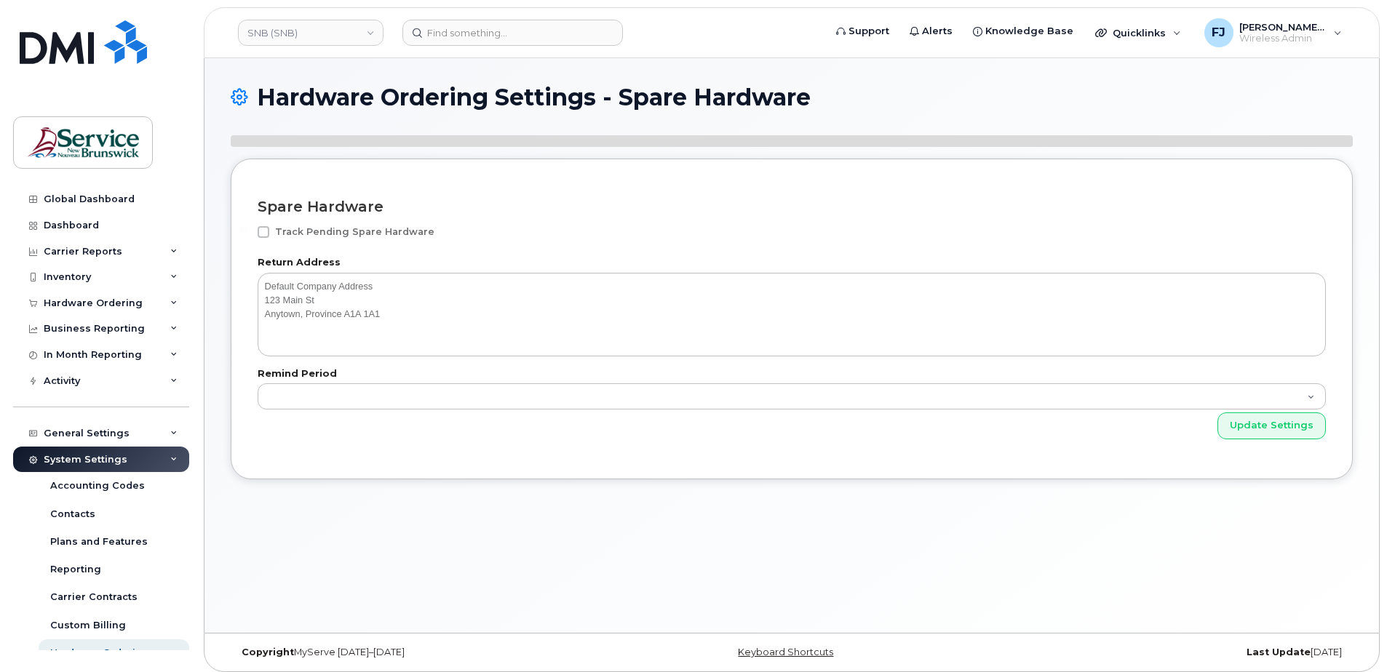
select select"]
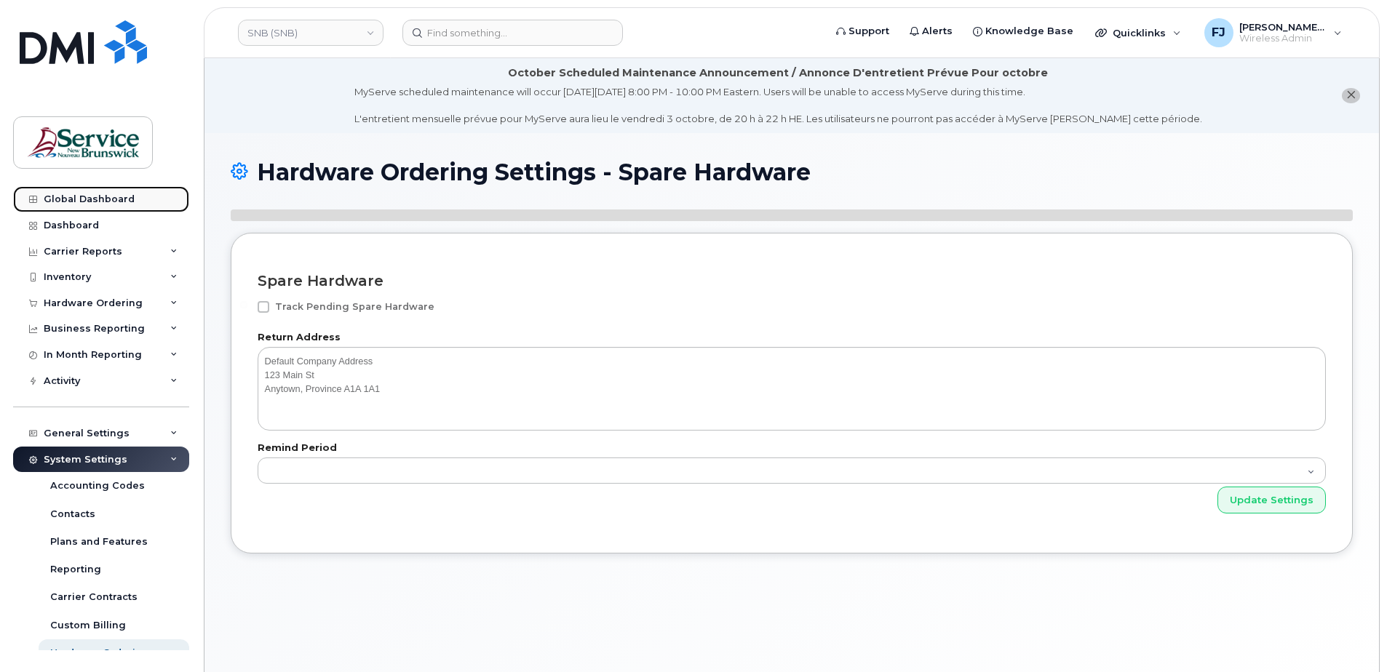
click at [106, 199] on div "Global Dashboard" at bounding box center [89, 200] width 91 height 12
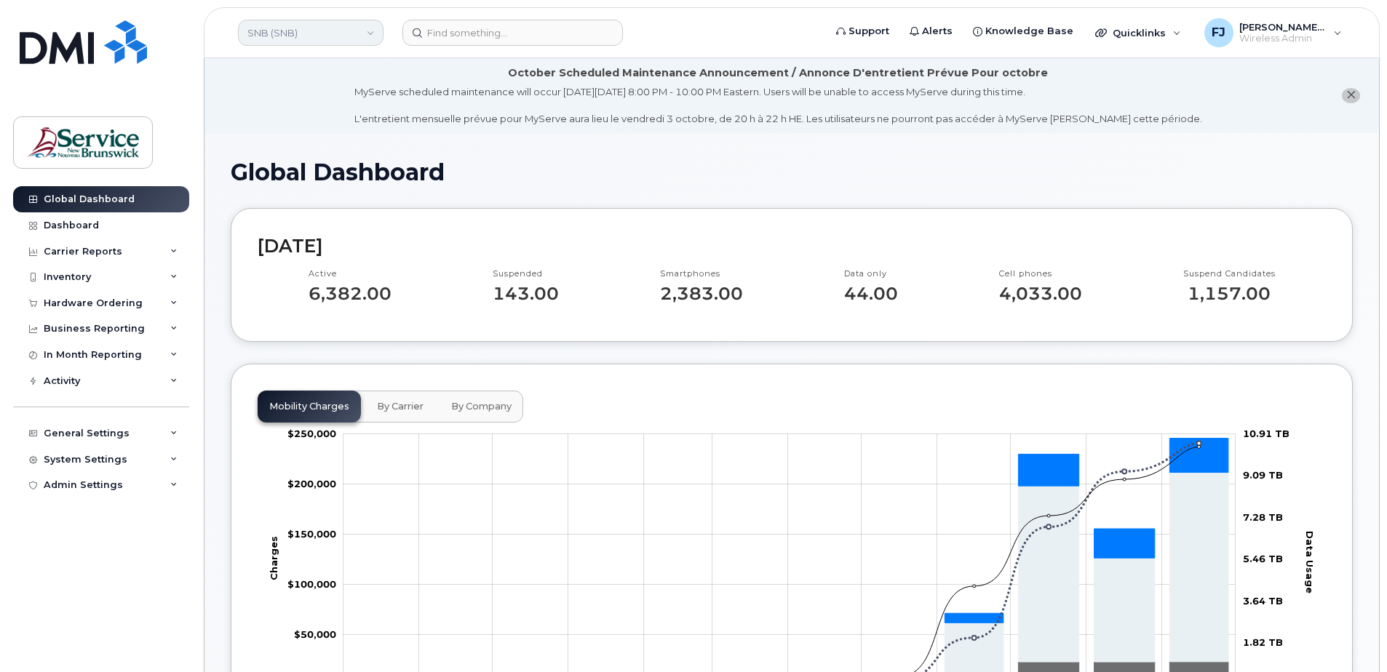
click at [309, 33] on link "SNB (SNB)" at bounding box center [310, 33] width 145 height 26
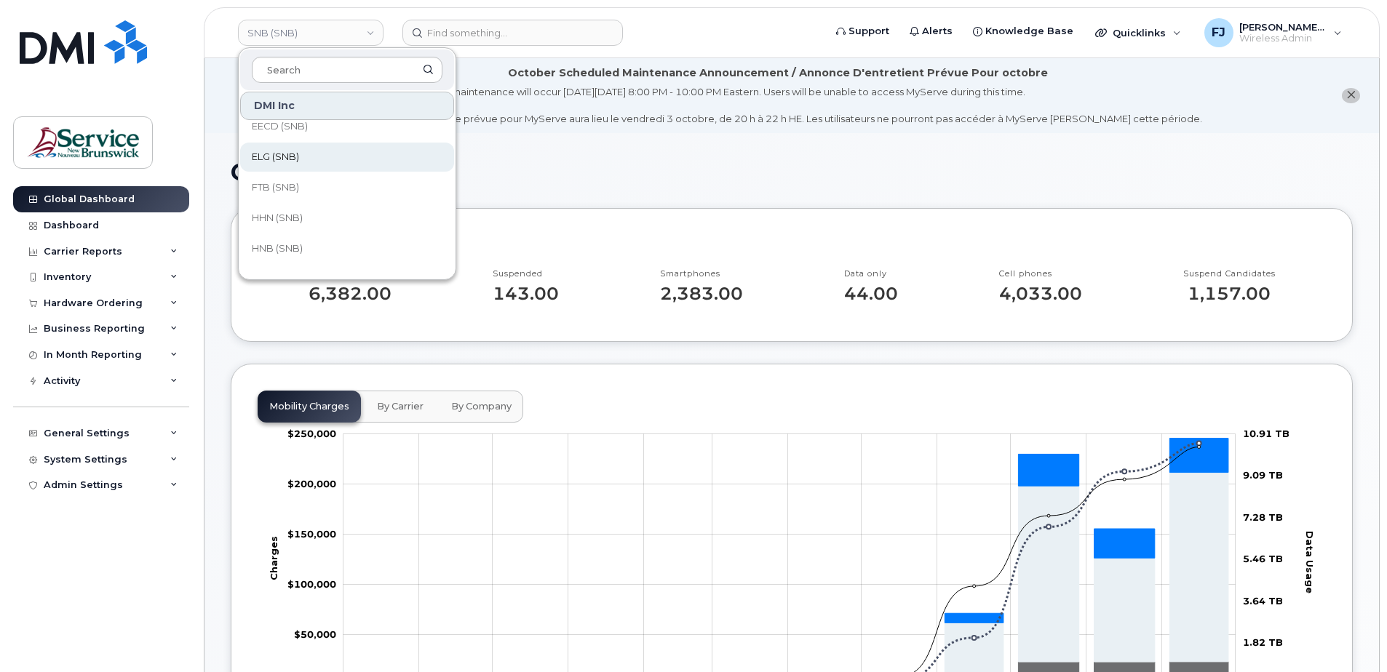
scroll to position [291, 0]
click at [287, 182] on span "ELG (SNB)" at bounding box center [275, 182] width 47 height 15
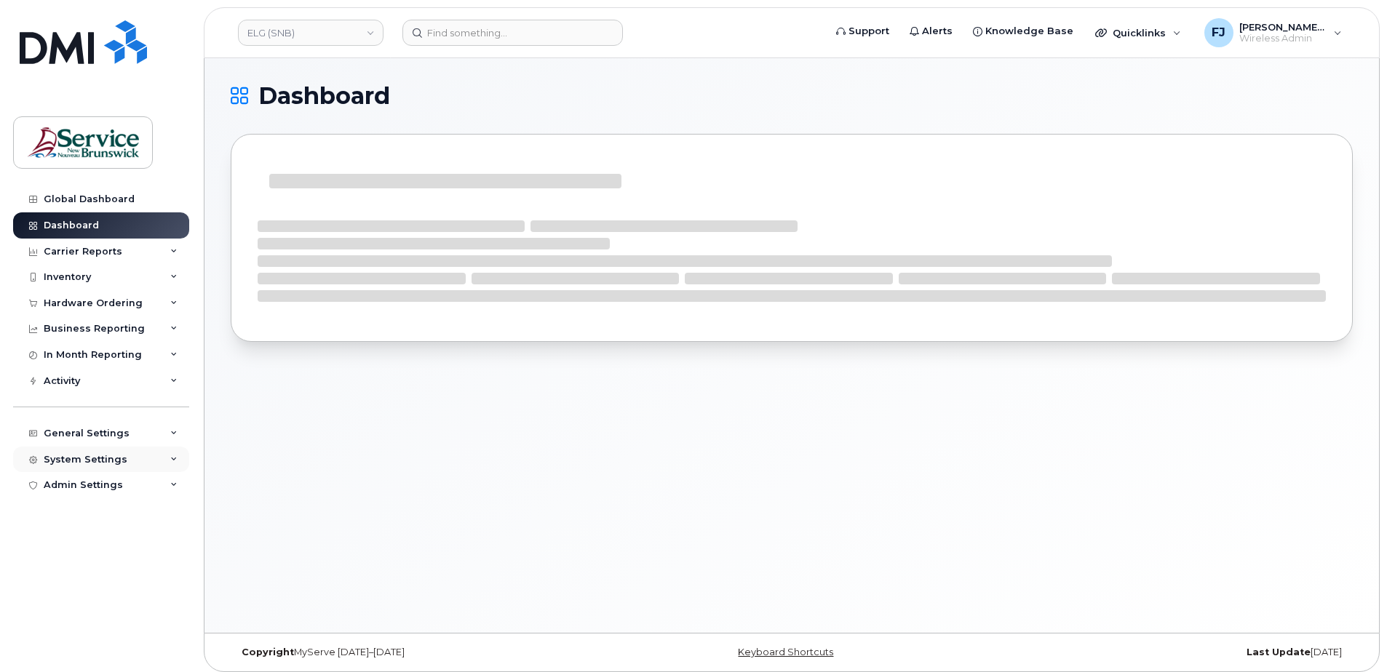
click at [115, 458] on div "System Settings" at bounding box center [86, 460] width 84 height 12
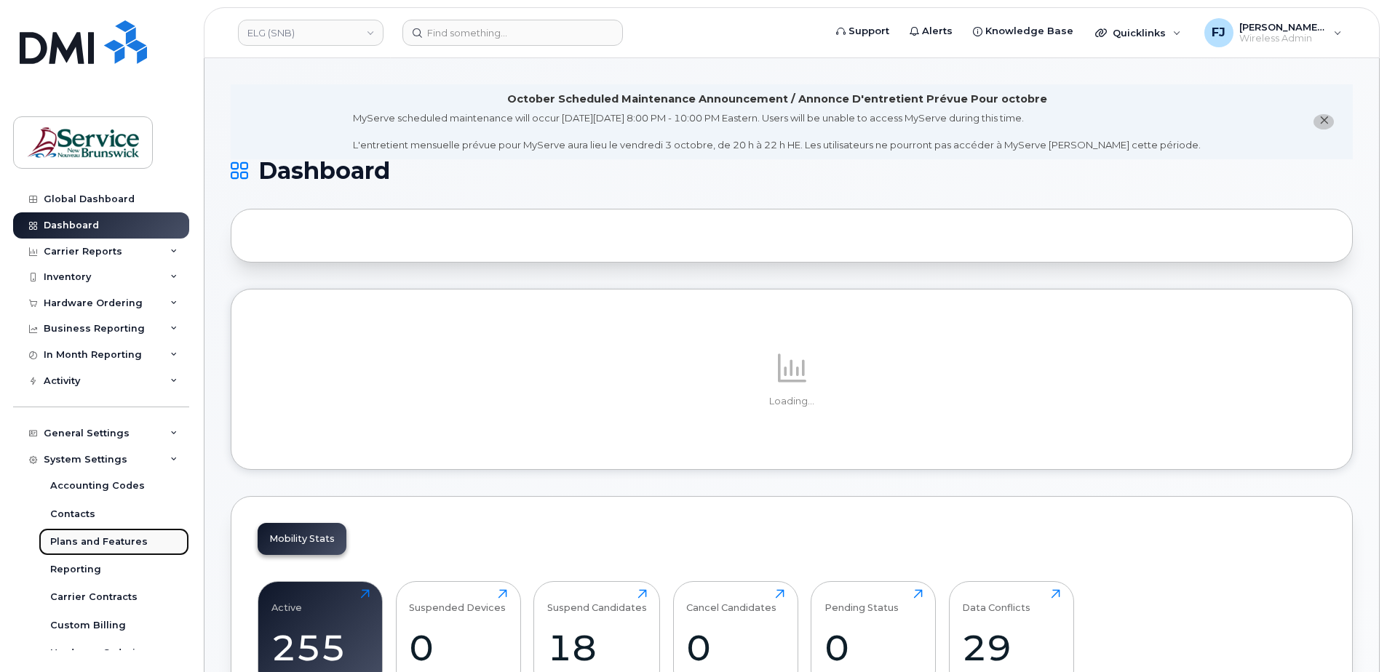
drag, startPoint x: 121, startPoint y: 543, endPoint x: 121, endPoint y: 555, distance: 12.4
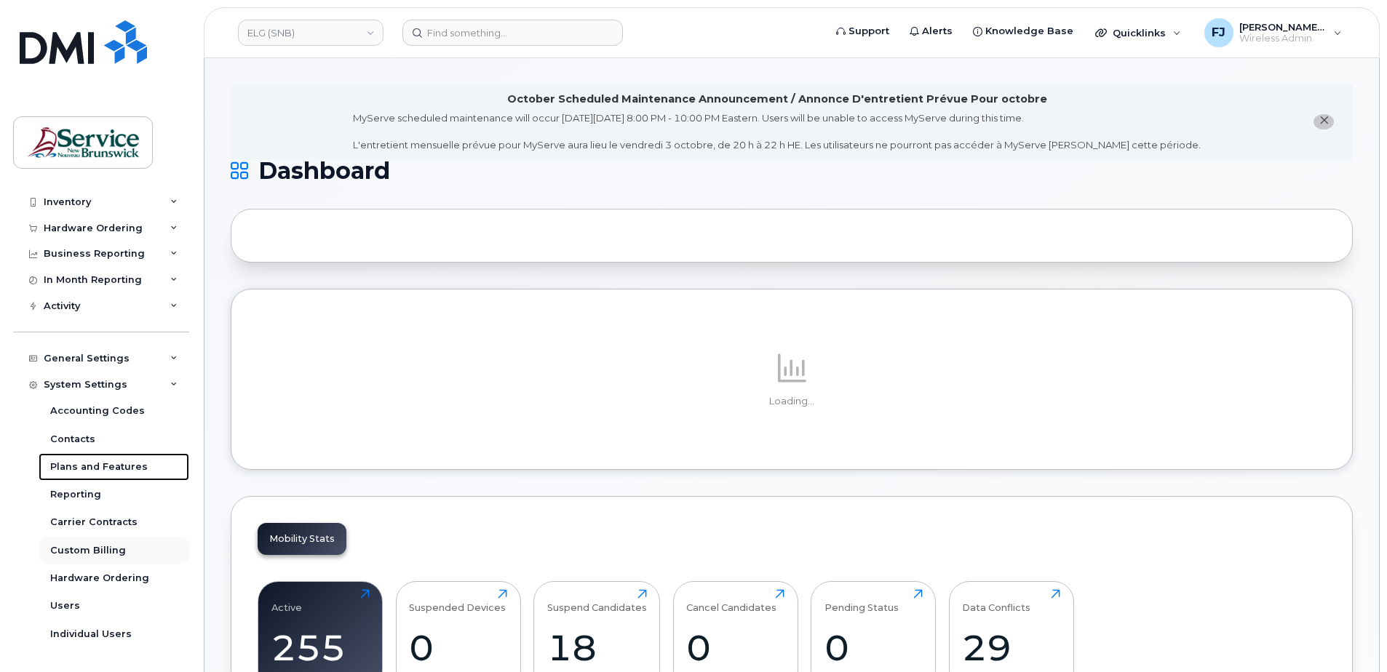
scroll to position [98, 0]
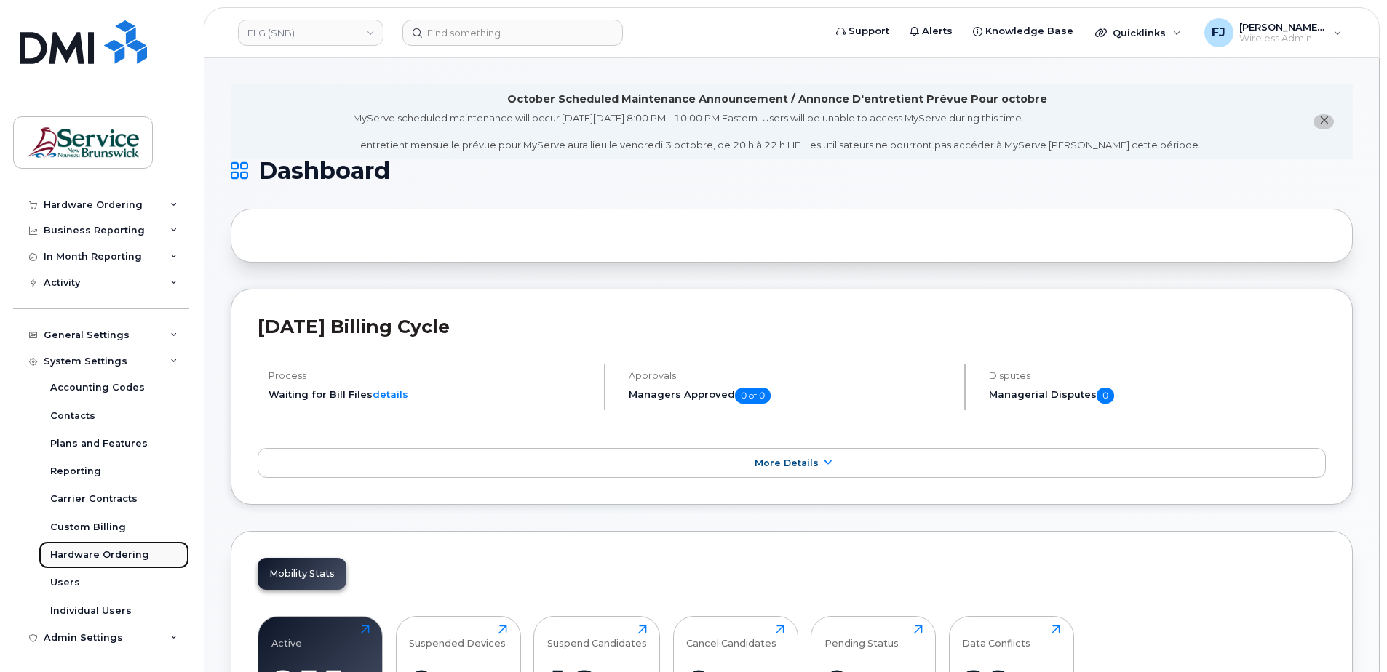
click at [95, 557] on div "Hardware Ordering" at bounding box center [99, 555] width 99 height 13
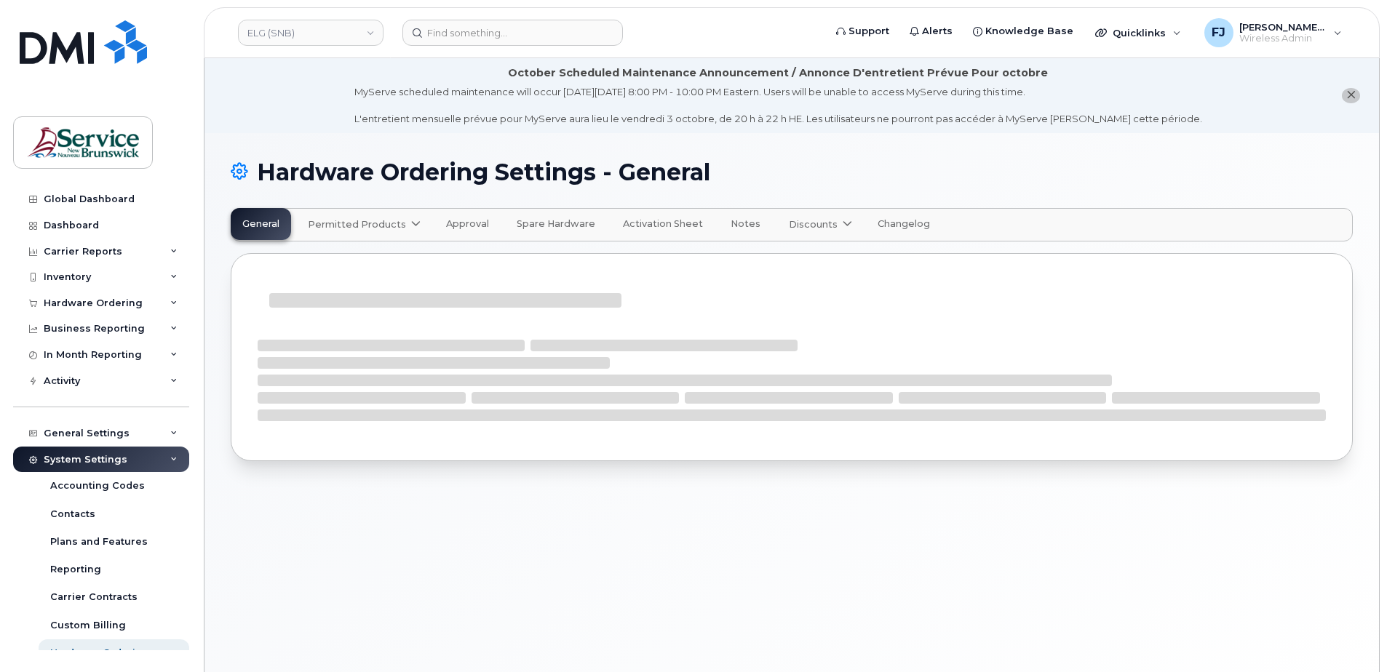
select select "admins"
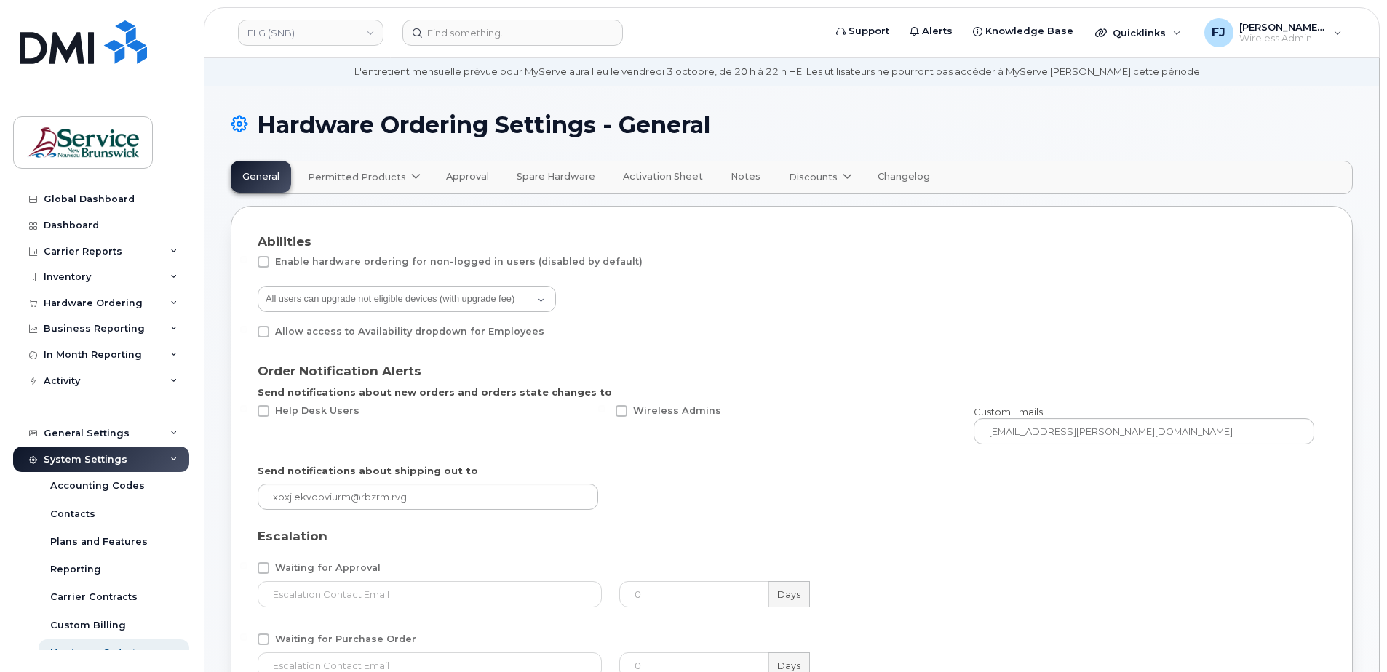
scroll to position [73, 0]
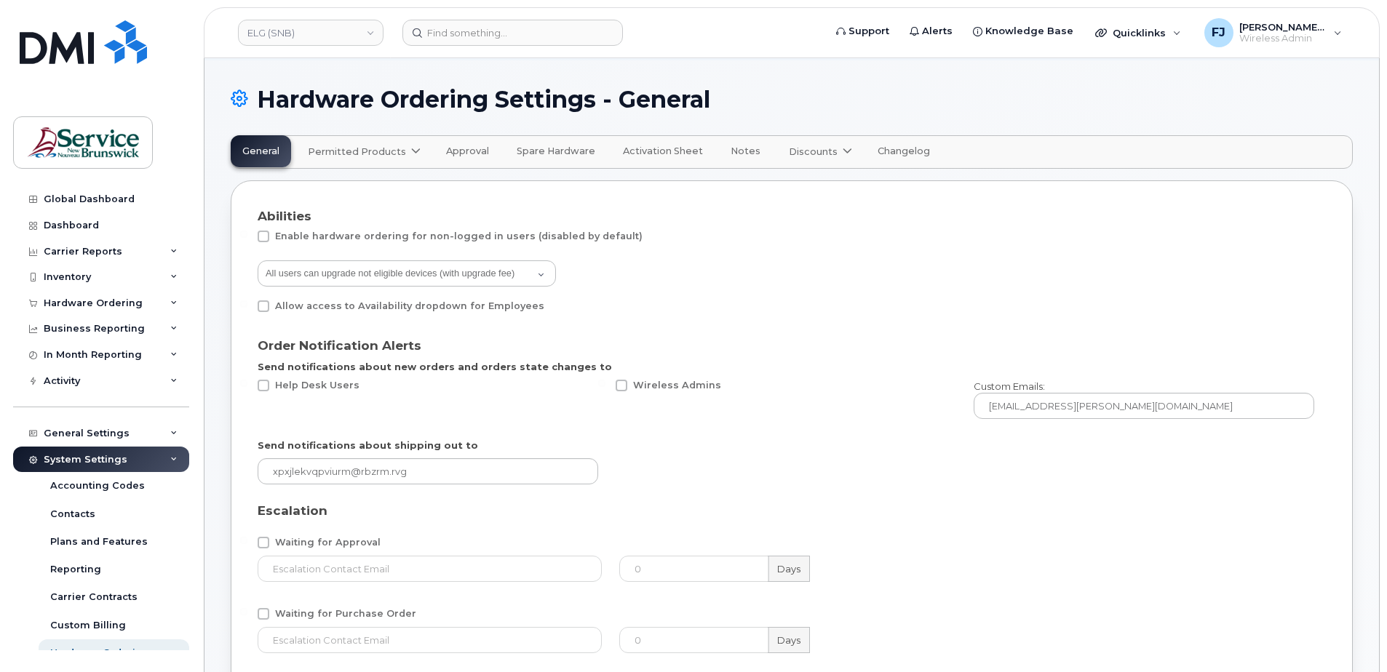
click at [368, 156] on span "Permitted Products" at bounding box center [357, 152] width 98 height 14
click at [334, 189] on div "Bell available" at bounding box center [365, 187] width 109 height 17
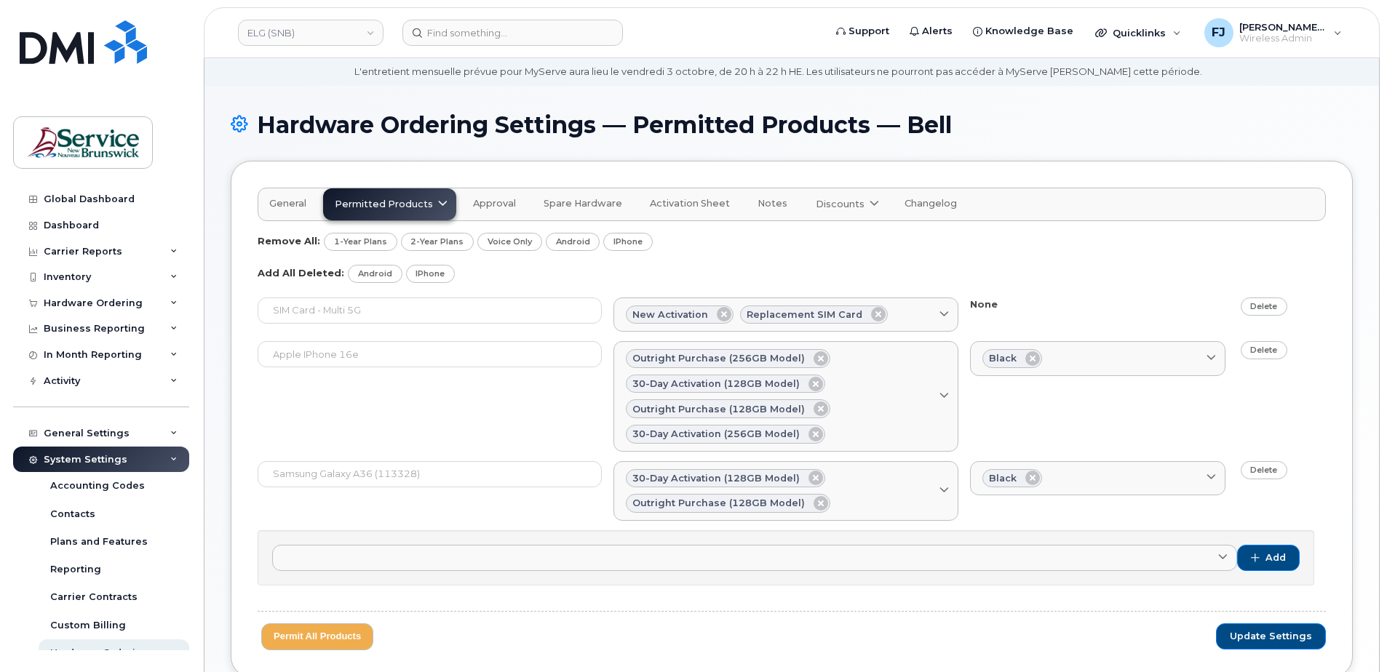
scroll to position [73, 0]
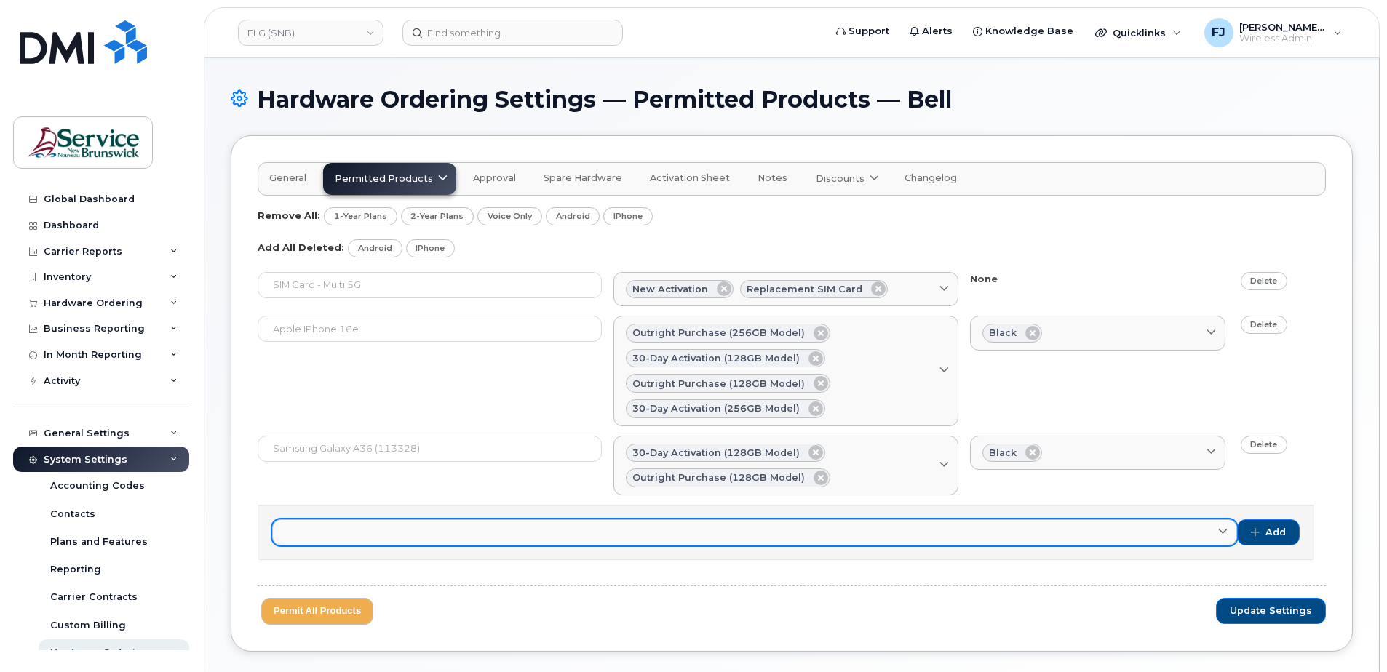
click at [505, 533] on link at bounding box center [754, 532] width 965 height 26
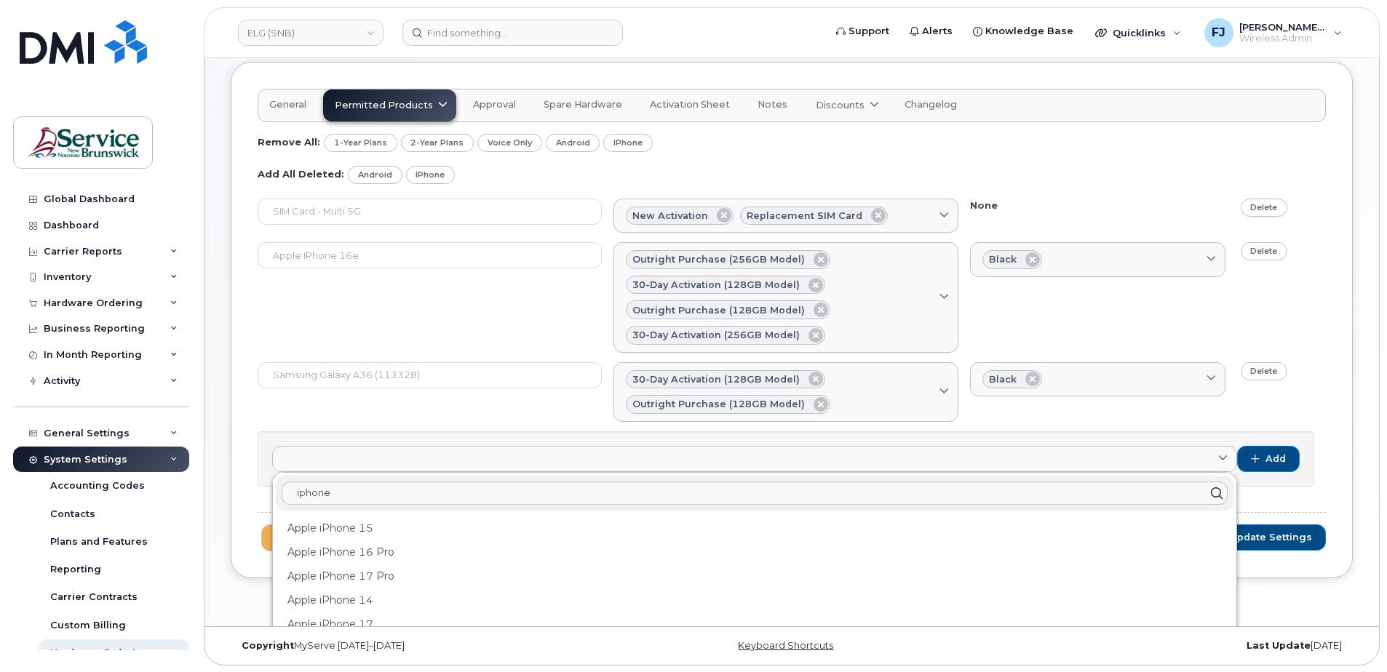
scroll to position [147, 0]
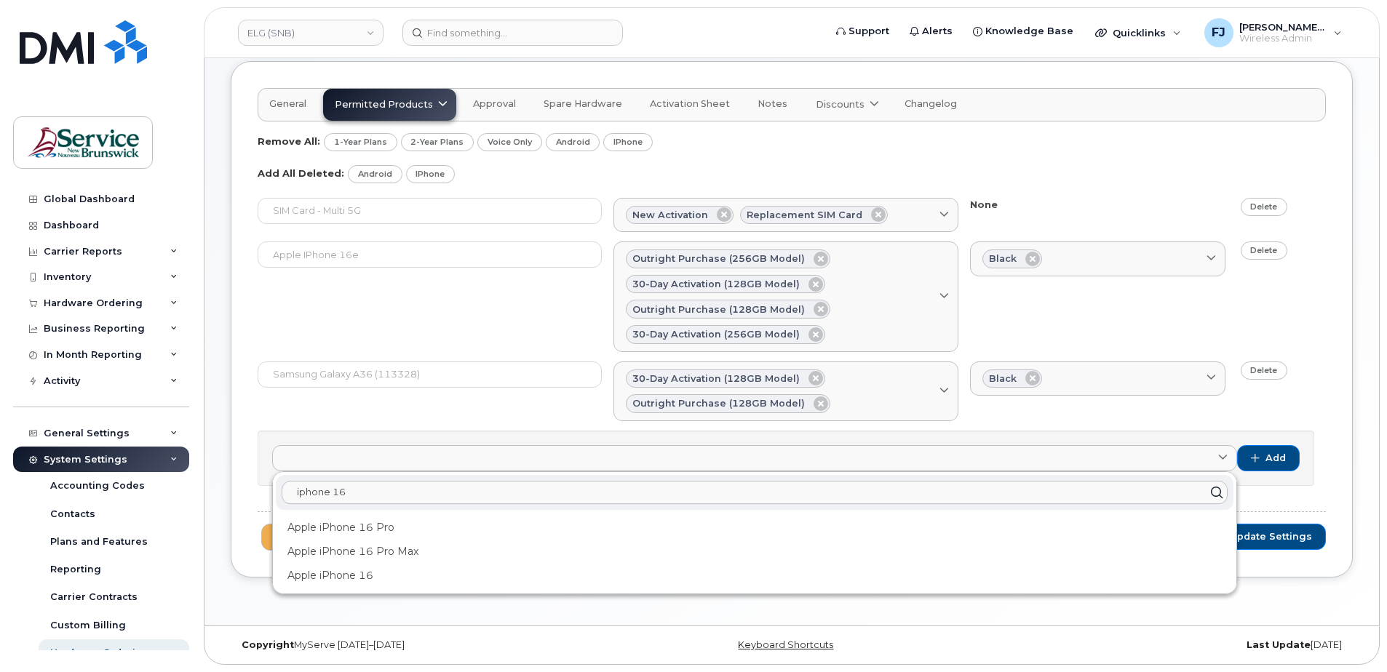
type input "iphone 16"
click at [334, 414] on div "Samsung Galaxy A36 (113328) 30-day activation (128GB model) Outright purchase (…" at bounding box center [792, 392] width 1068 height 60
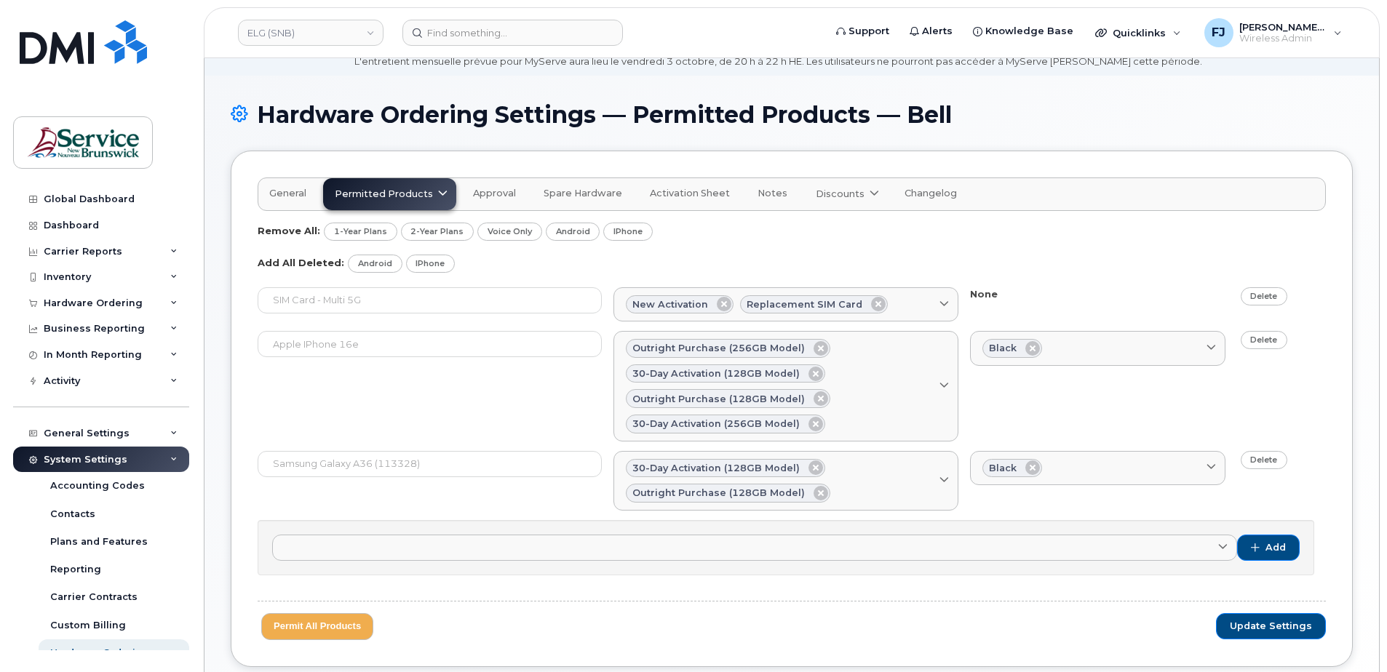
scroll to position [0, 0]
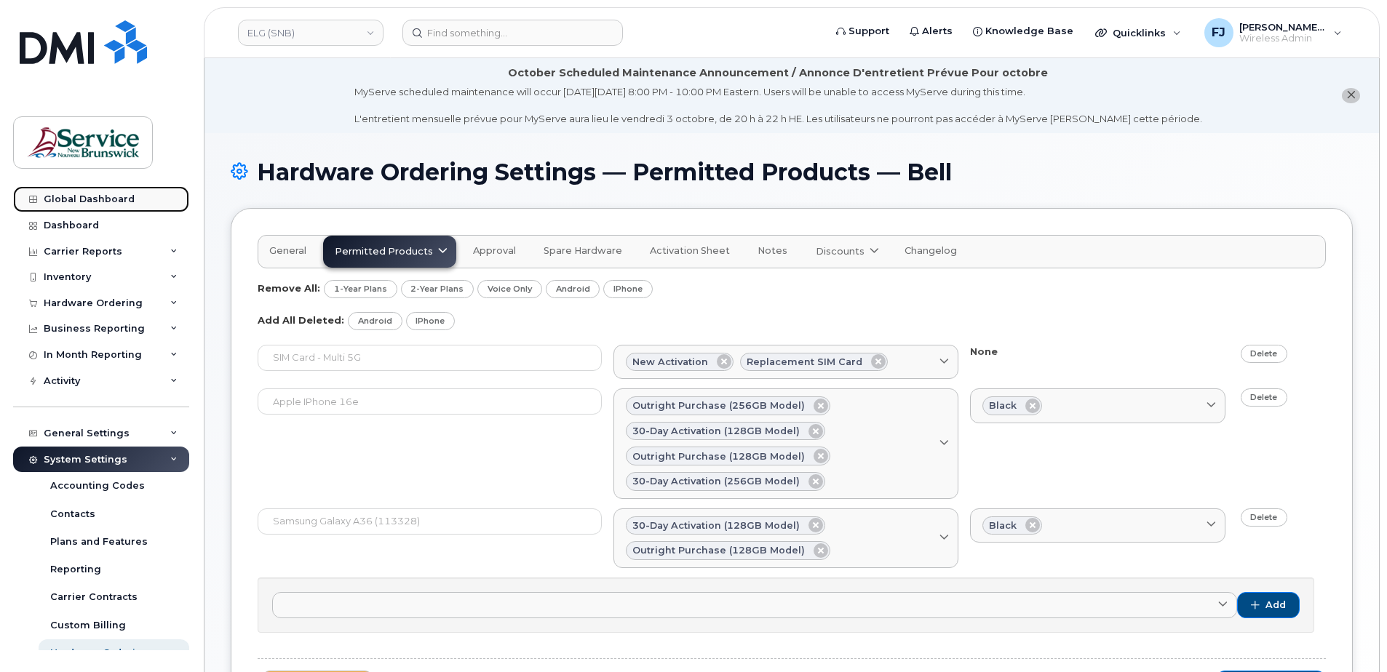
drag, startPoint x: 87, startPoint y: 199, endPoint x: 103, endPoint y: 198, distance: 16.8
click at [86, 199] on div "Global Dashboard" at bounding box center [89, 200] width 91 height 12
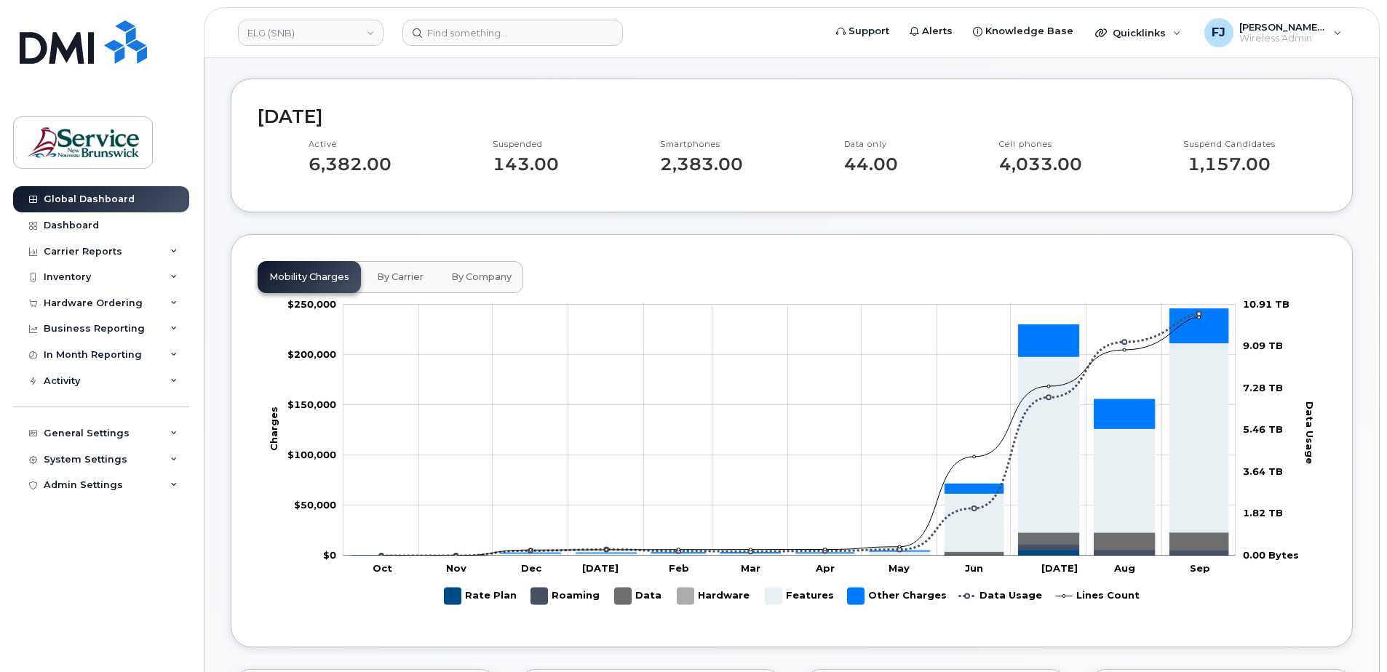
scroll to position [145, 0]
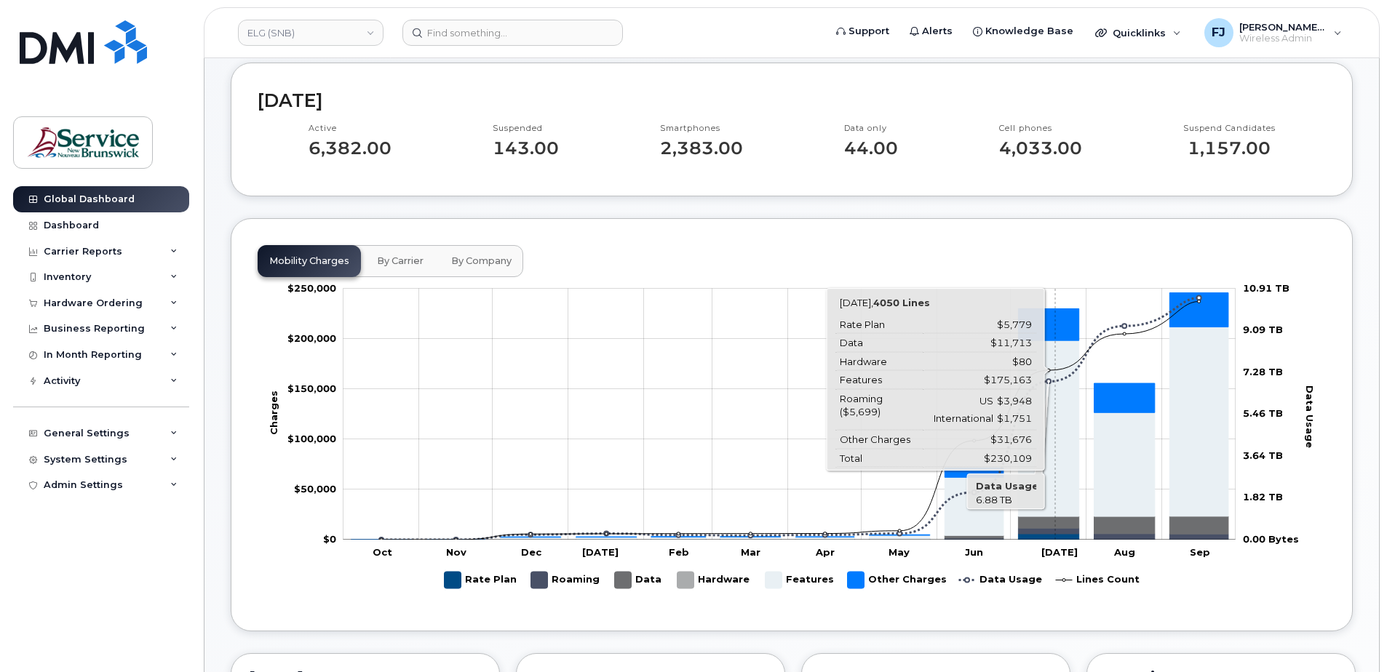
click at [1055, 328] on icon "Other Charges" at bounding box center [1048, 324] width 60 height 32
